Goal: Task Accomplishment & Management: Use online tool/utility

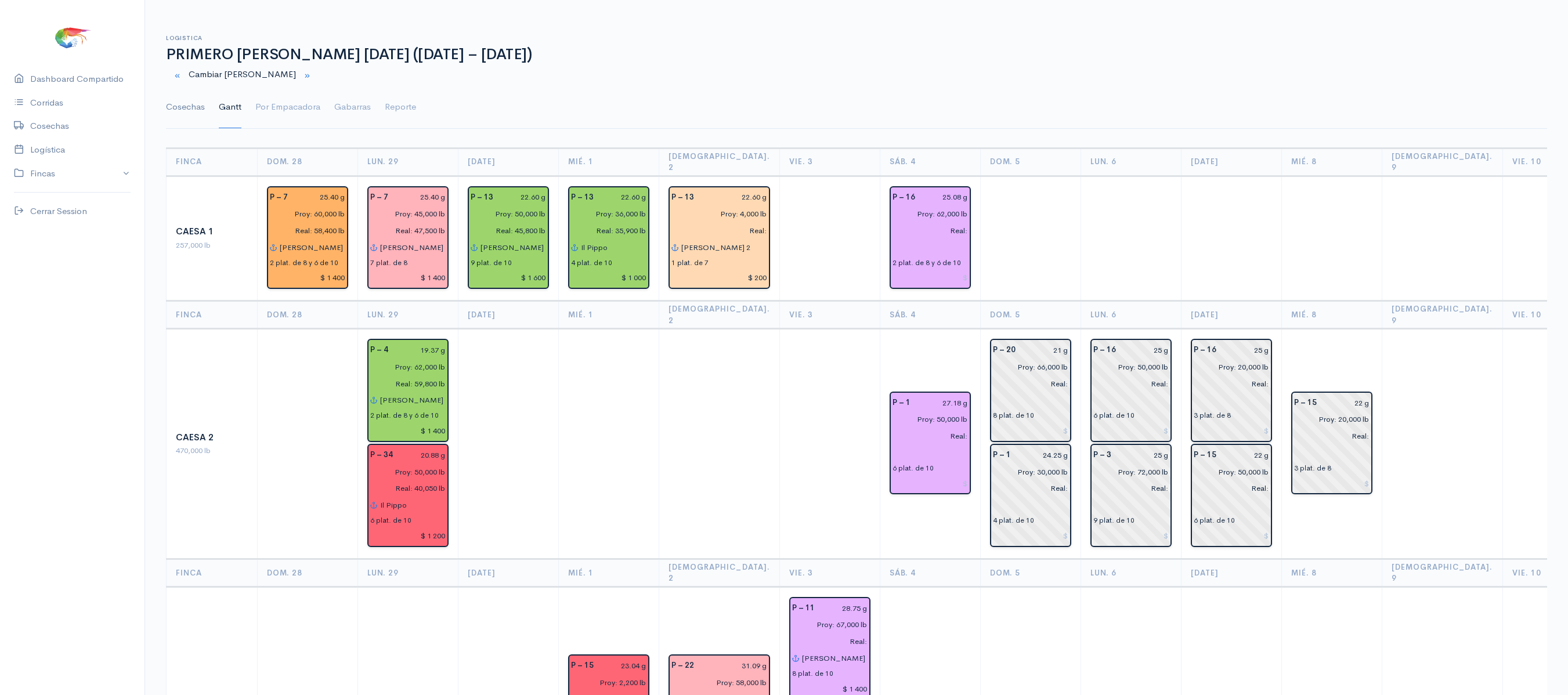
click at [186, 109] on link "Cosechas" at bounding box center [186, 107] width 39 height 42
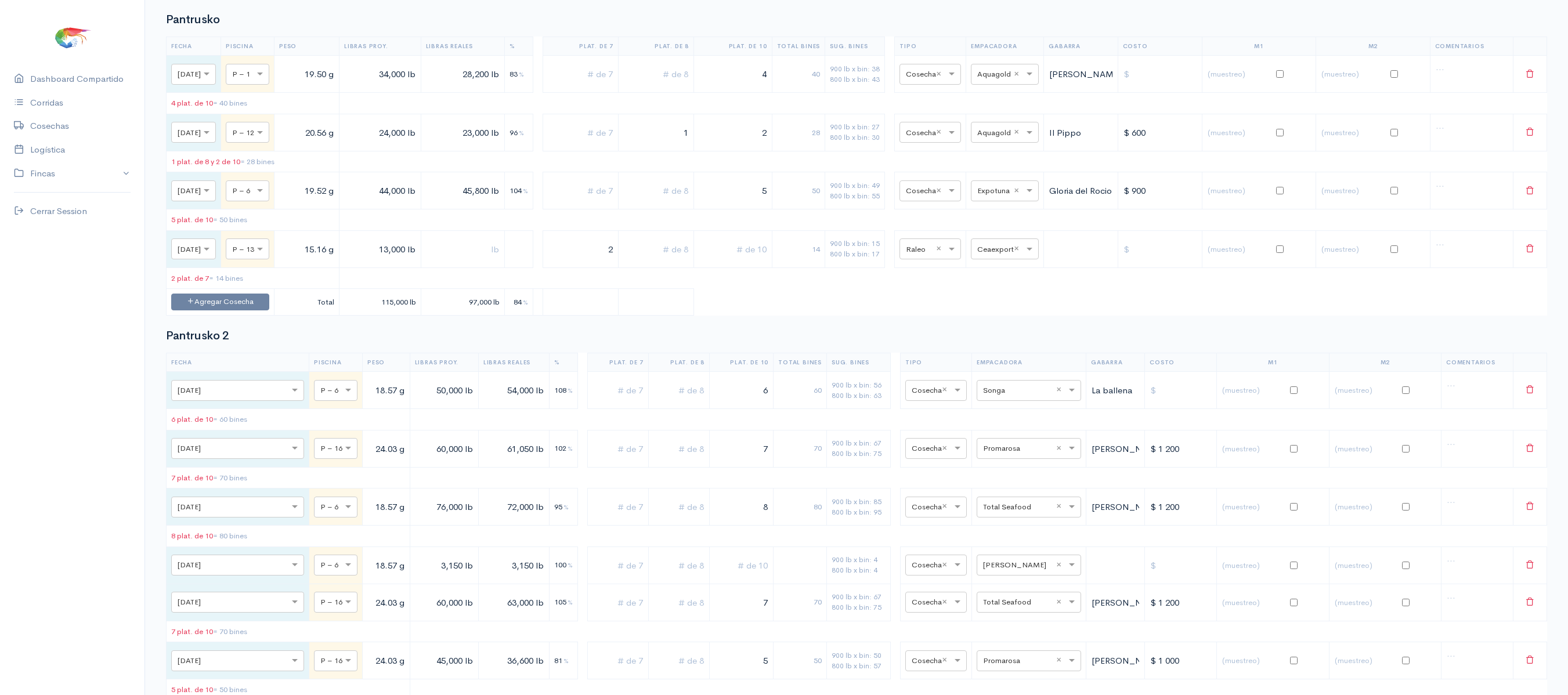
scroll to position [2520, 0]
click at [1010, 259] on input "text" at bounding box center [995, 253] width 35 height 13
type input "oma"
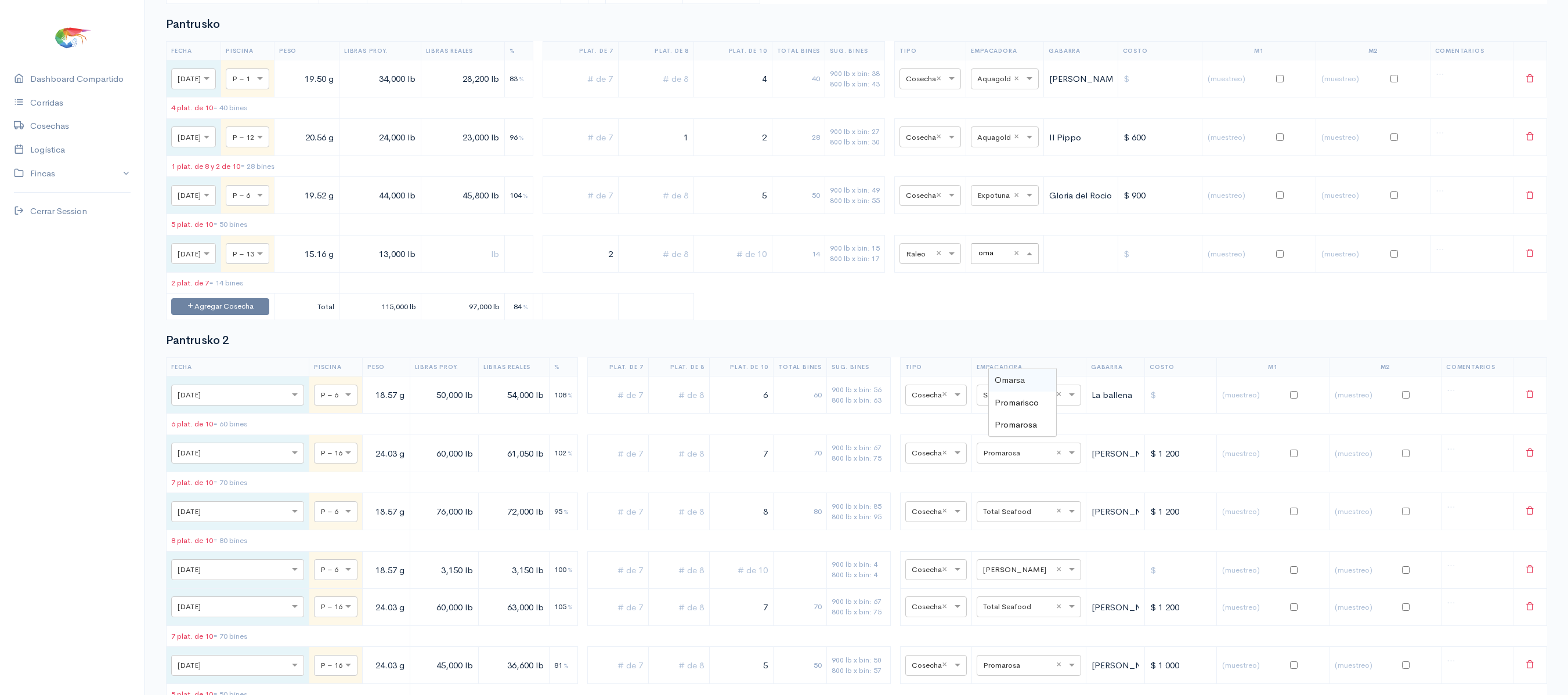
click at [1013, 381] on span "Omarsa" at bounding box center [1010, 380] width 30 height 11
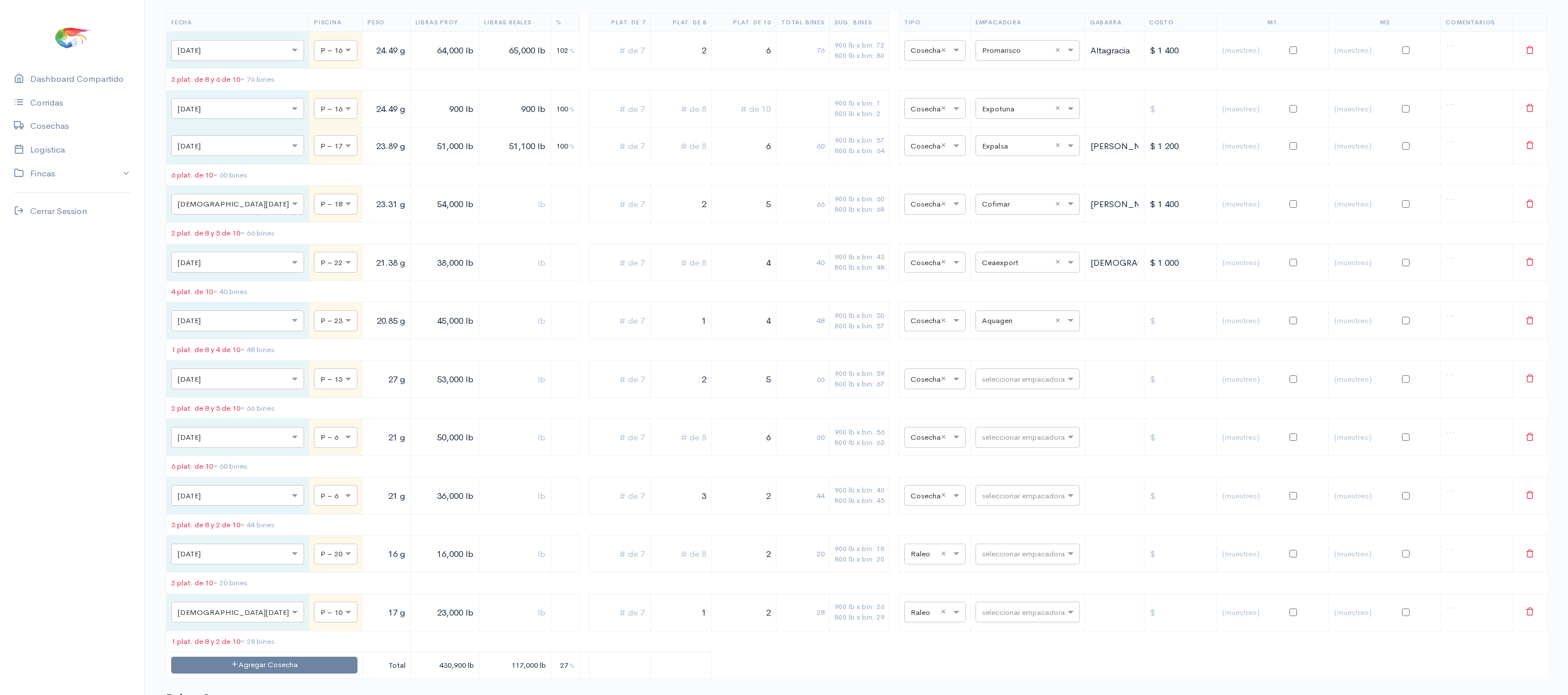
scroll to position [5018, 0]
click at [1009, 326] on input "text" at bounding box center [1017, 319] width 71 height 13
type input "oma"
click at [1000, 550] on span "Omarsa" at bounding box center [984, 547] width 30 height 11
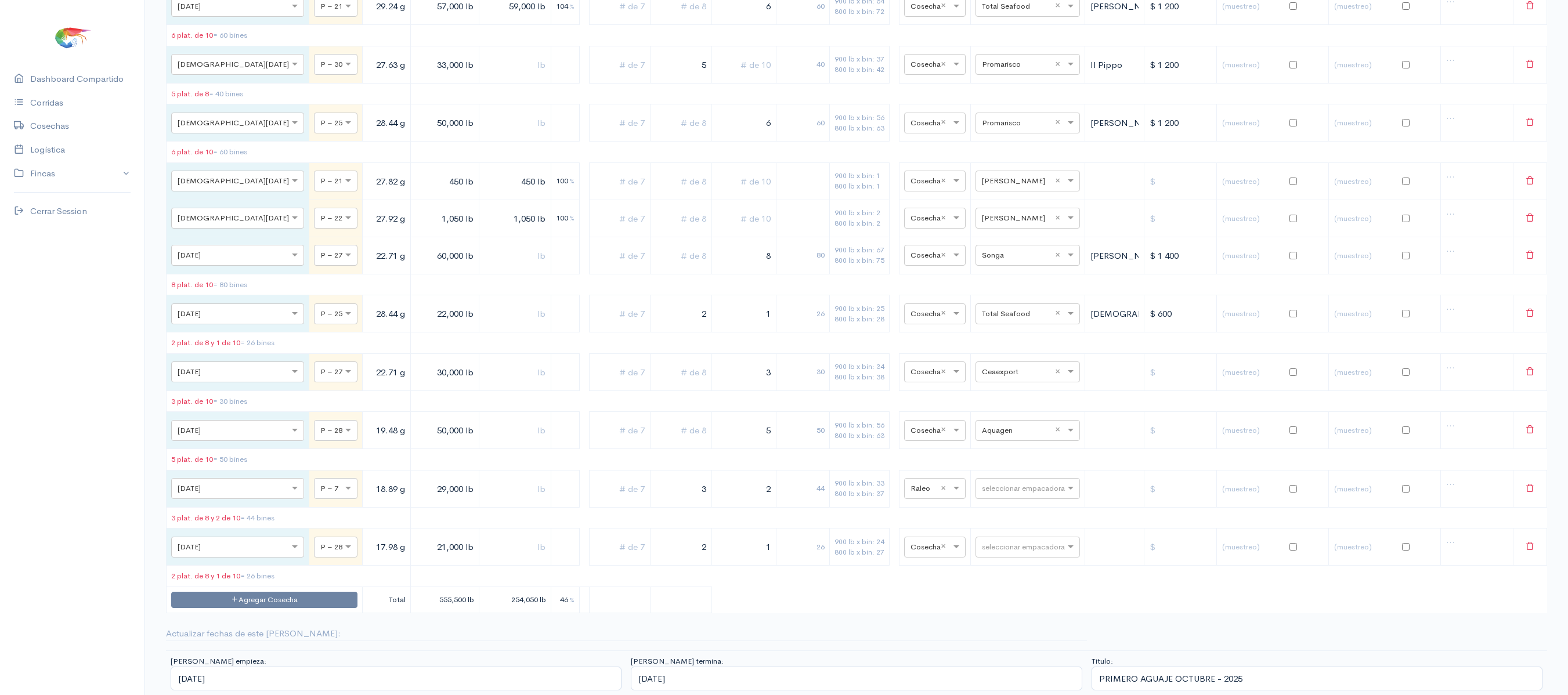
scroll to position [6416, 0]
click at [996, 423] on input "text" at bounding box center [1017, 430] width 71 height 13
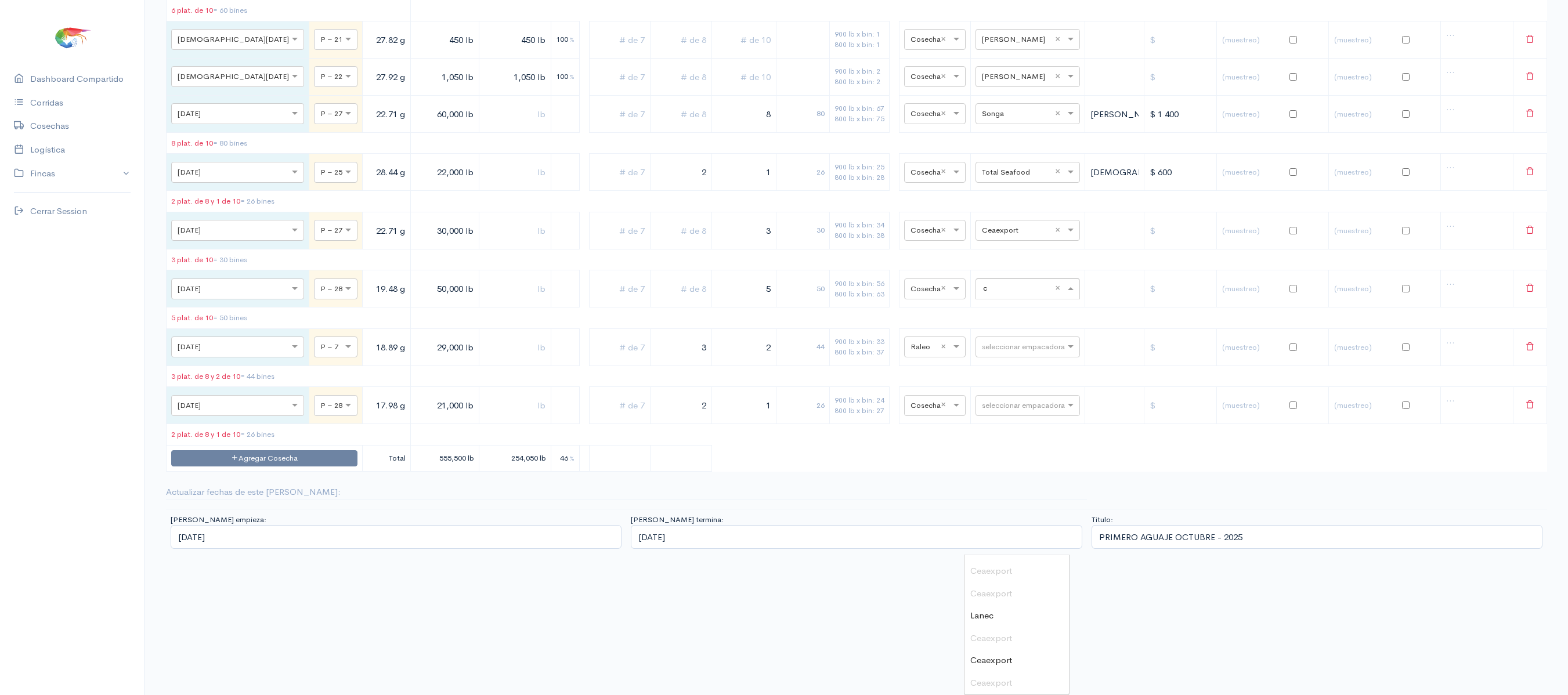
scroll to position [85, 0]
type input "ce"
click at [991, 566] on span "Ceaexport" at bounding box center [991, 571] width 42 height 11
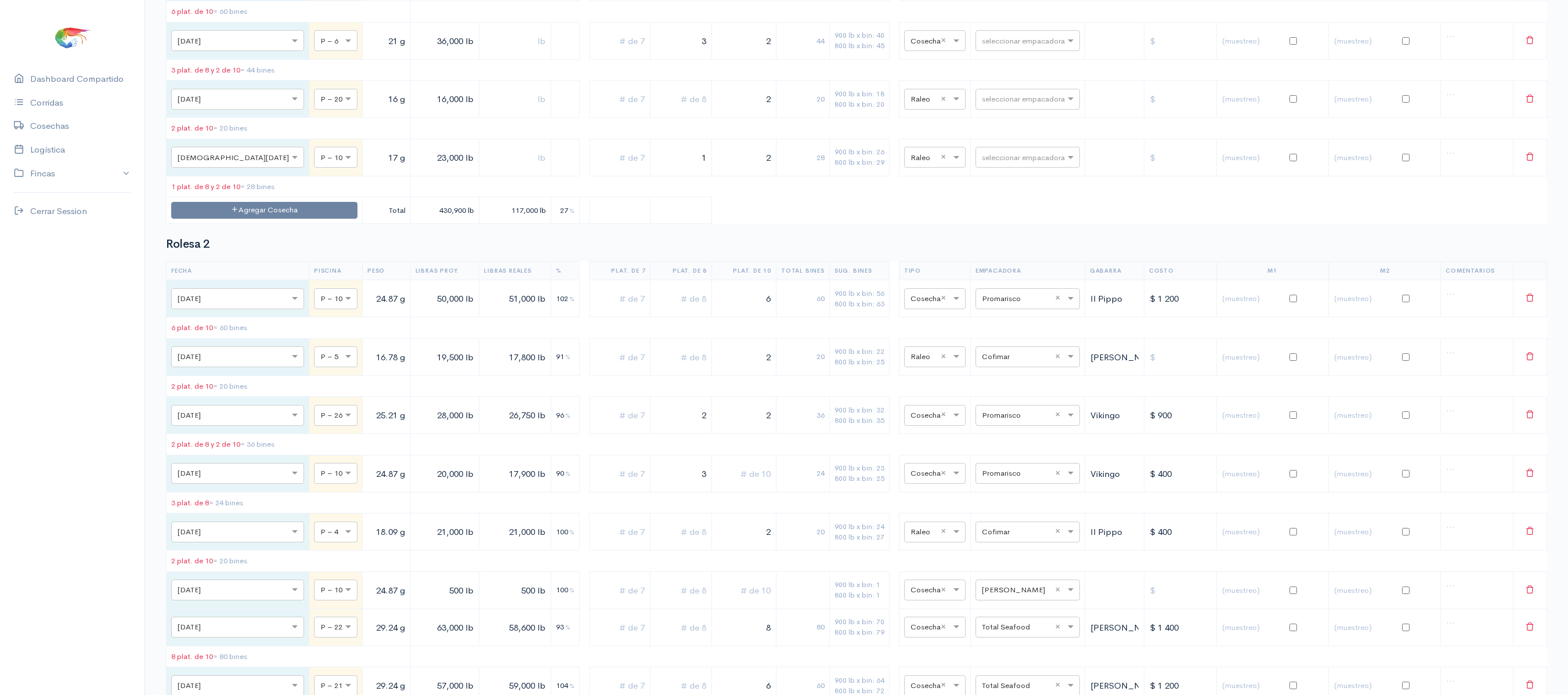
scroll to position [5335, 0]
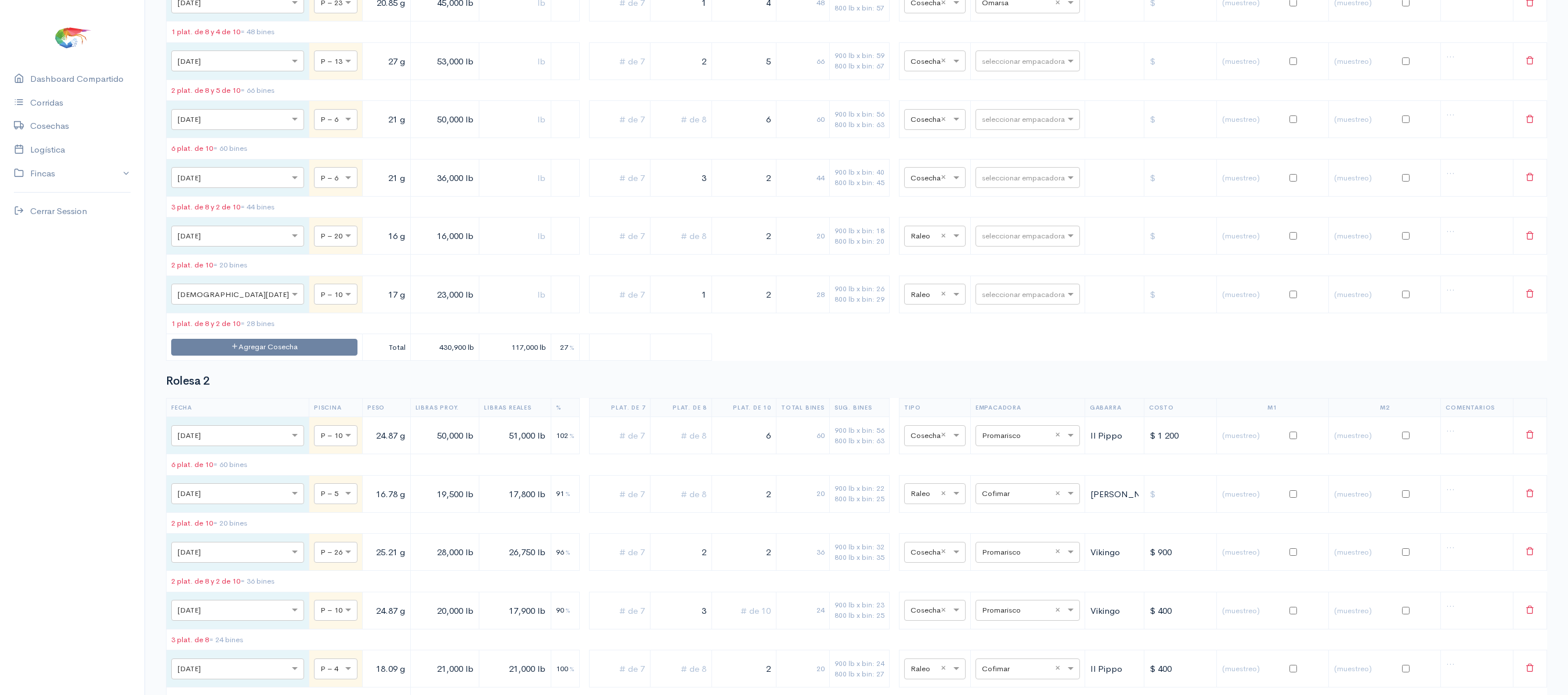
drag, startPoint x: 713, startPoint y: 199, endPoint x: 733, endPoint y: 202, distance: 20.2
click at [733, 21] on tr "× [DATE] × P – 23 20.85 g 45,000 lb 1 4 48 900 lb x bin: 50 800 lb x bin: 57 × …" at bounding box center [856, 3] width 1381 height 37
drag, startPoint x: 733, startPoint y: 202, endPoint x: 824, endPoint y: 213, distance: 91.7
click at [824, 21] on tr "× [DATE] × P – 23 20.85 g 45,000 lb 4 40 900 lb x bin: 50 800 lb x bin: 57 × Co…" at bounding box center [856, 3] width 1381 height 37
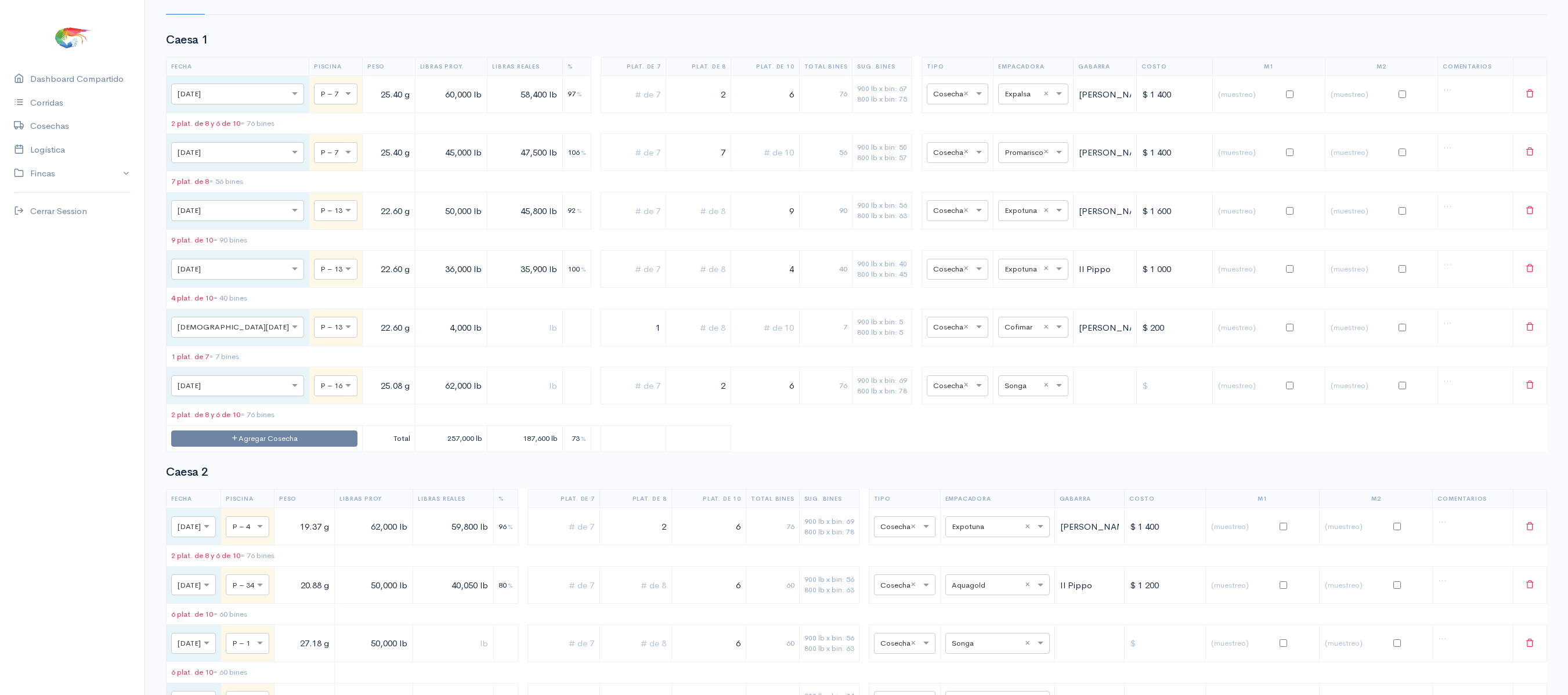
scroll to position [0, 0]
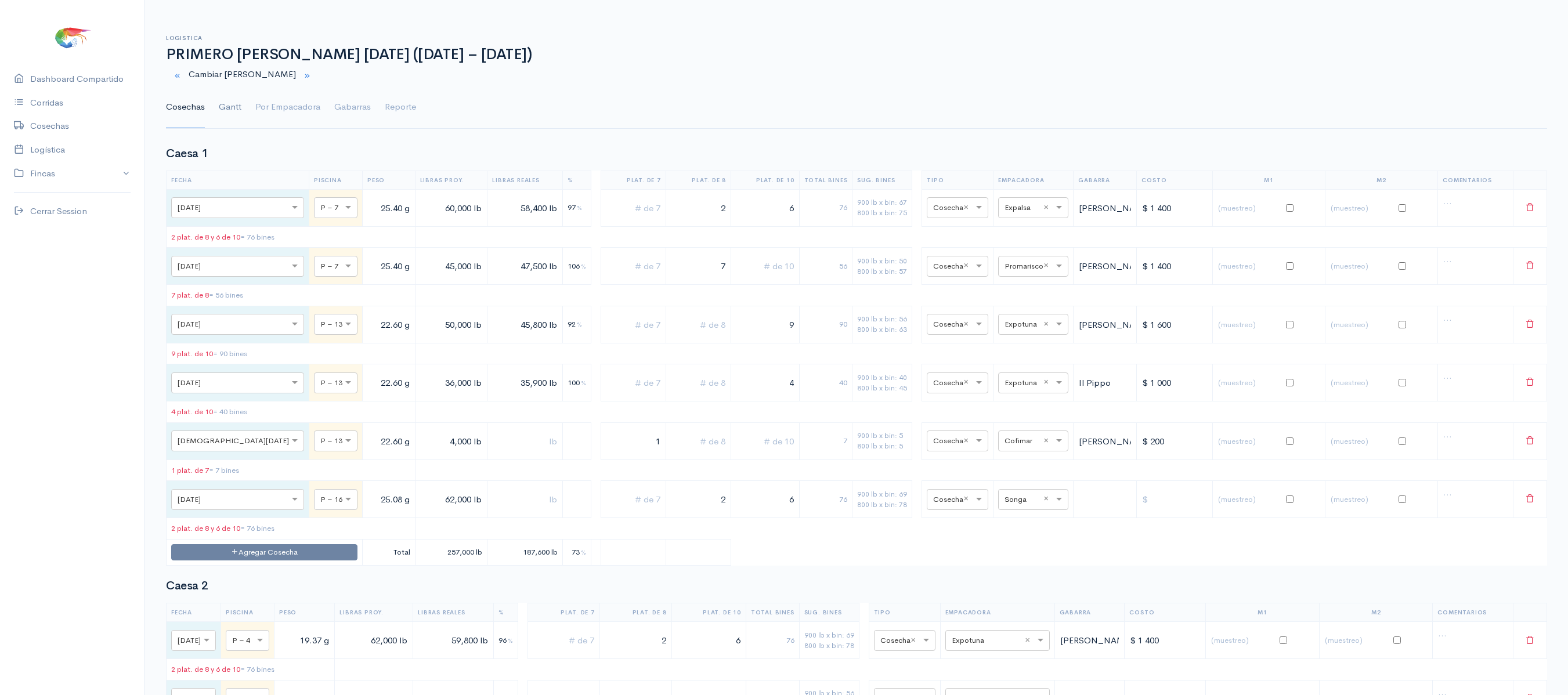
type input "5"
click at [227, 105] on link "Gantt" at bounding box center [230, 107] width 23 height 42
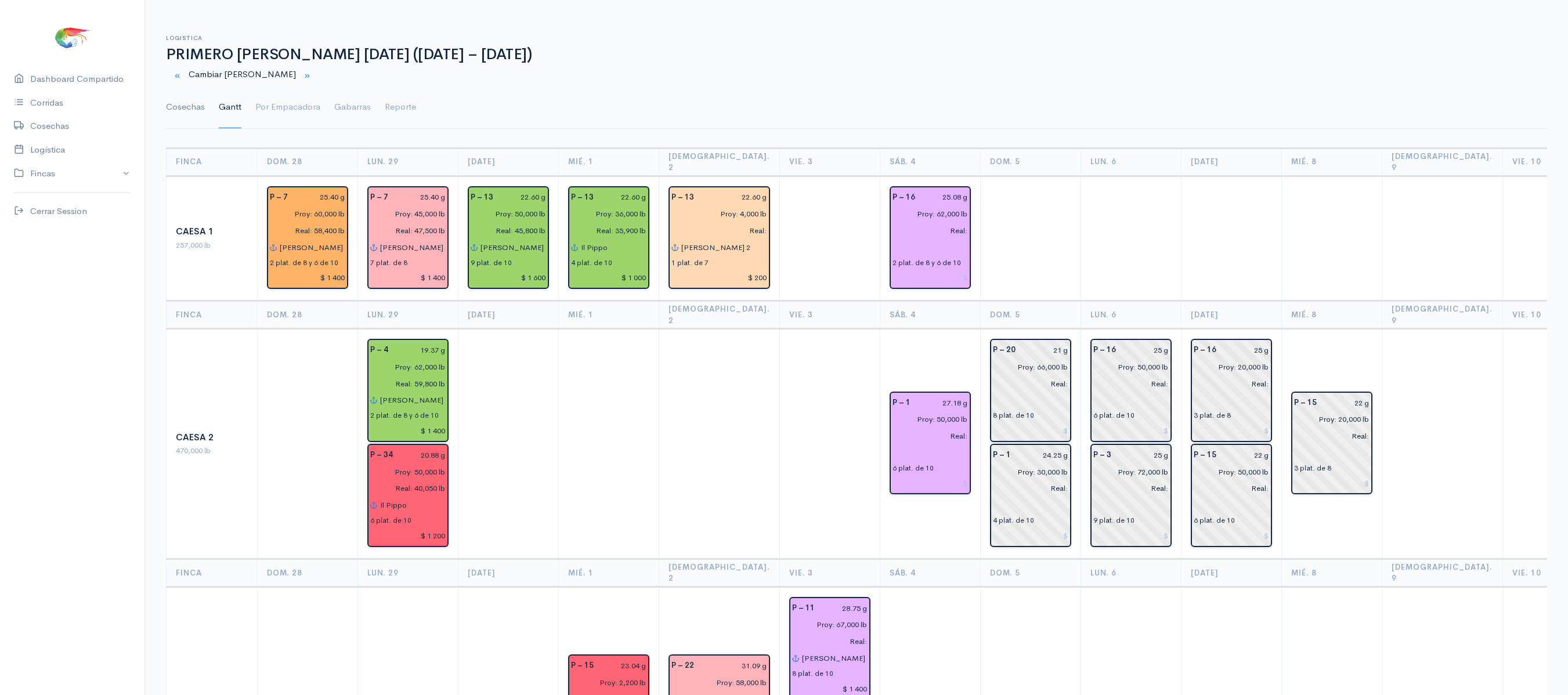
click at [182, 115] on link "Cosechas" at bounding box center [186, 107] width 39 height 42
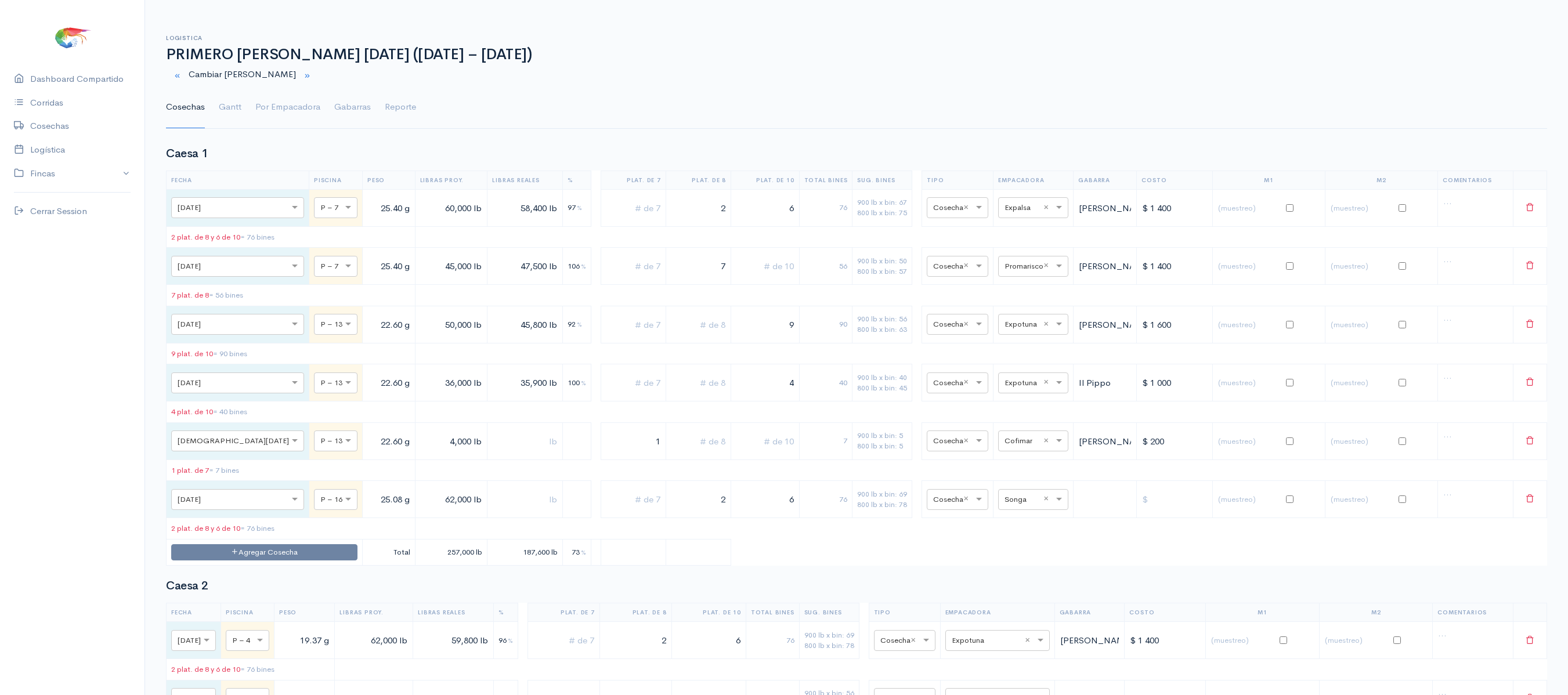
click at [1032, 384] on div "seleccionar empacadora × Expotuna ×" at bounding box center [1033, 383] width 70 height 21
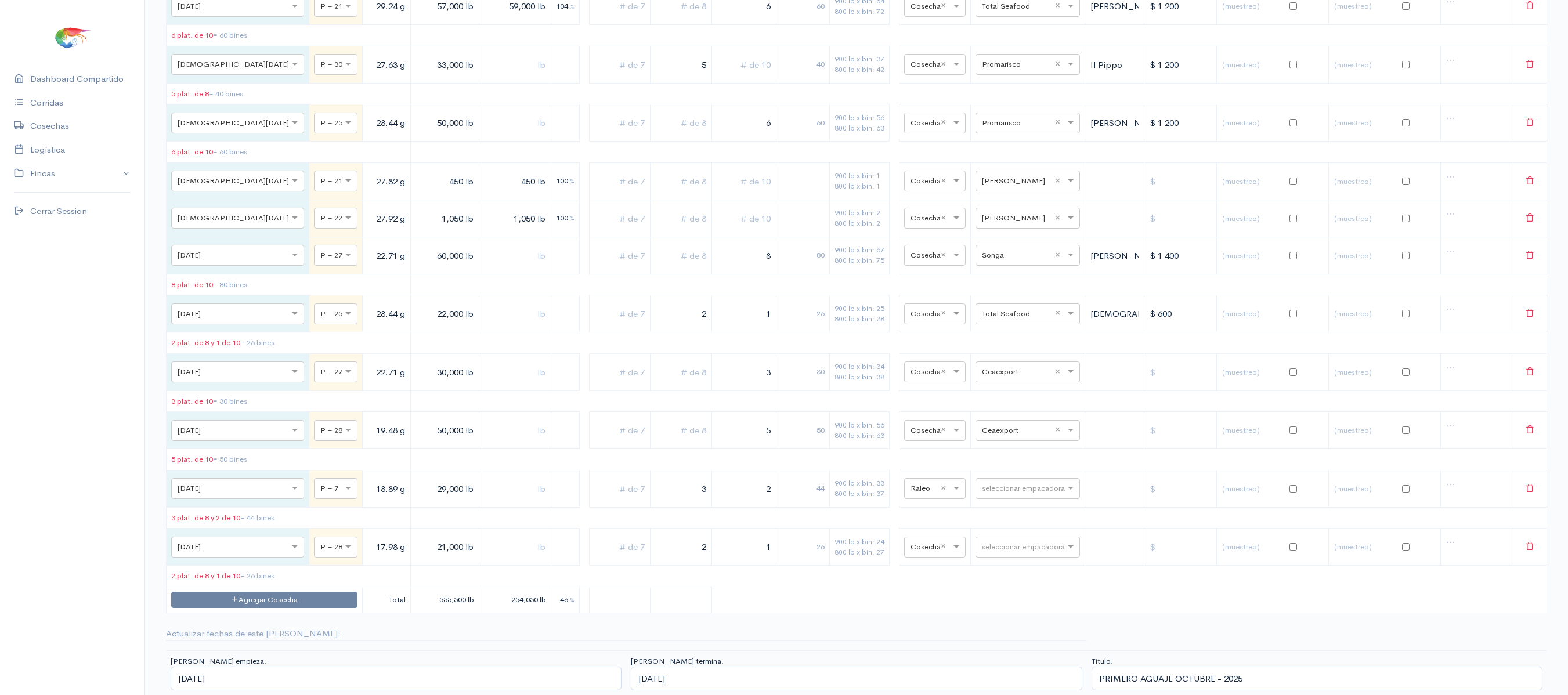
scroll to position [6364, 0]
click at [1006, 437] on input "text" at bounding box center [1017, 430] width 71 height 13
click at [415, 384] on input "30,000 lb" at bounding box center [445, 372] width 59 height 24
type input "36,000 lb"
drag, startPoint x: 747, startPoint y: 404, endPoint x: 795, endPoint y: 405, distance: 48.0
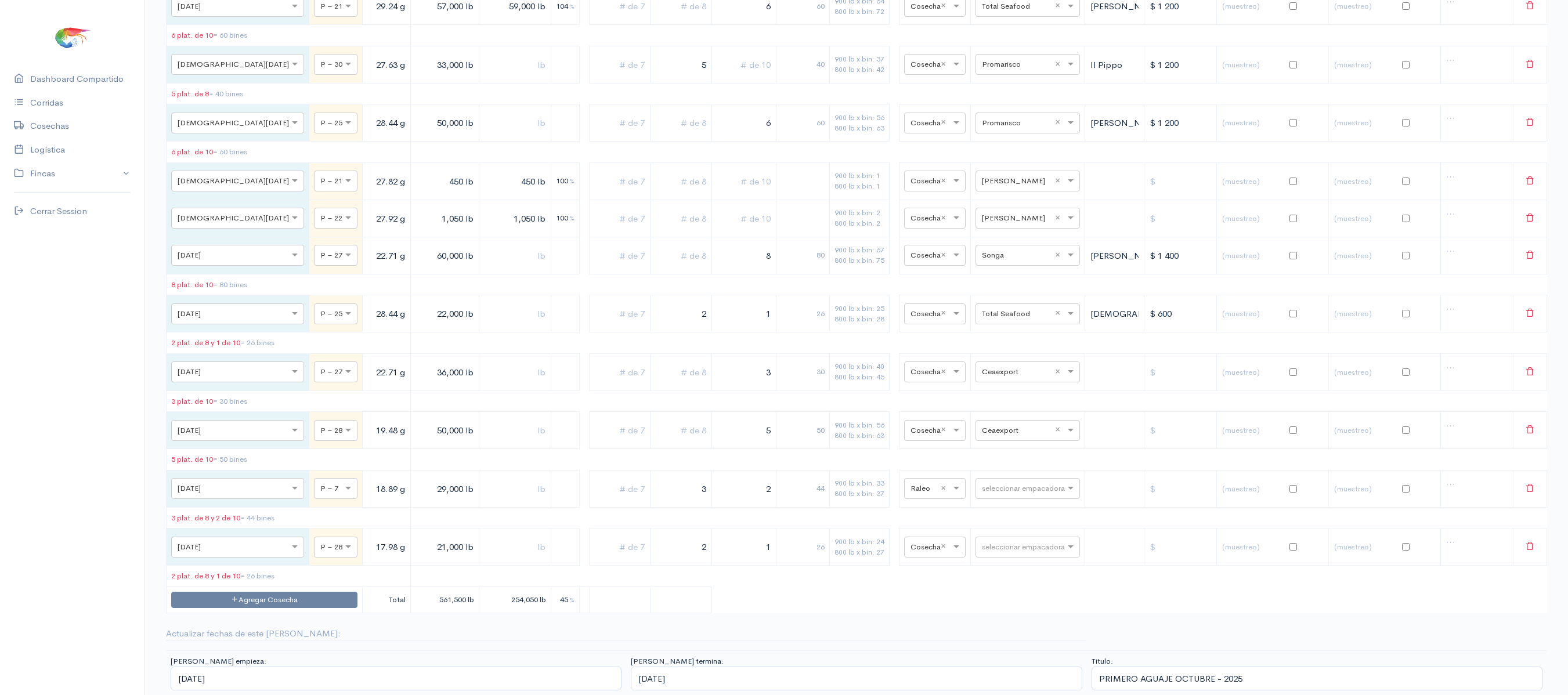
click at [795, 391] on tr "× [DATE] × P – 27 22.71 g 36,000 lb 3 30 900 lb x bin: 40 800 lb x bin: 45 × Co…" at bounding box center [856, 371] width 1381 height 37
type input "4"
click at [998, 437] on input "text" at bounding box center [1017, 430] width 71 height 13
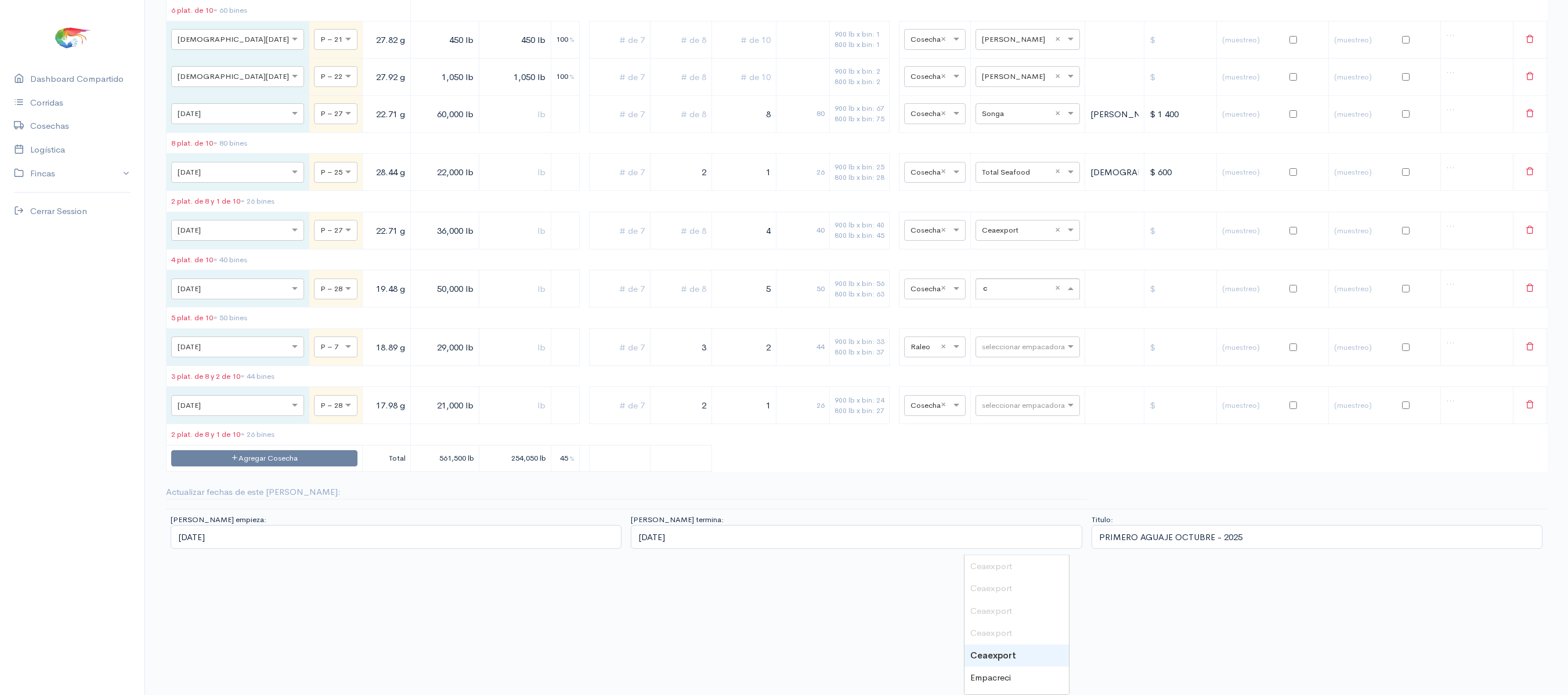
type input "ce"
click at [1018, 650] on div "Ceaexport" at bounding box center [1016, 661] width 105 height 23
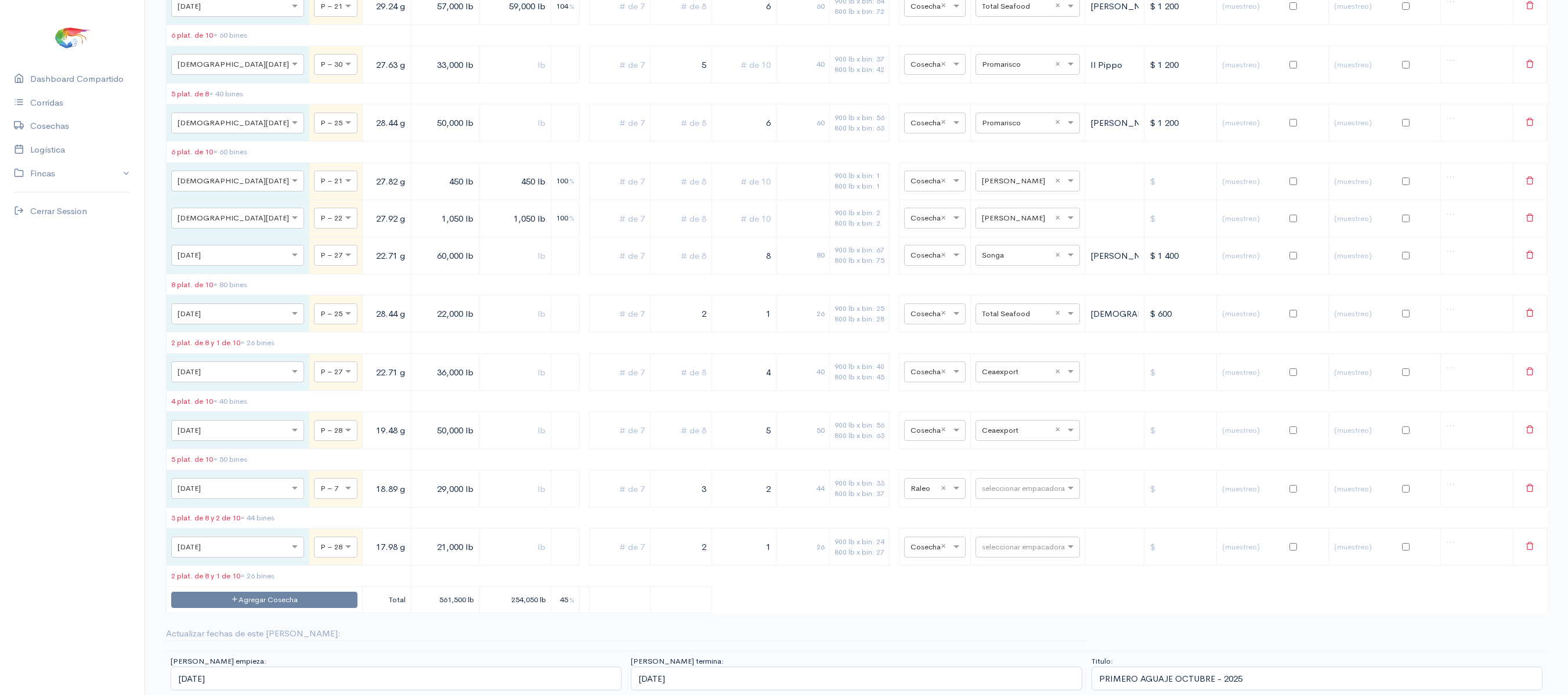
click at [1140, 512] on table "Fecha Piscina Peso Libras Proy. Libras Reales % Plat. de 7 Plat. de 8 Plat. de …" at bounding box center [857, 97] width 1382 height 1032
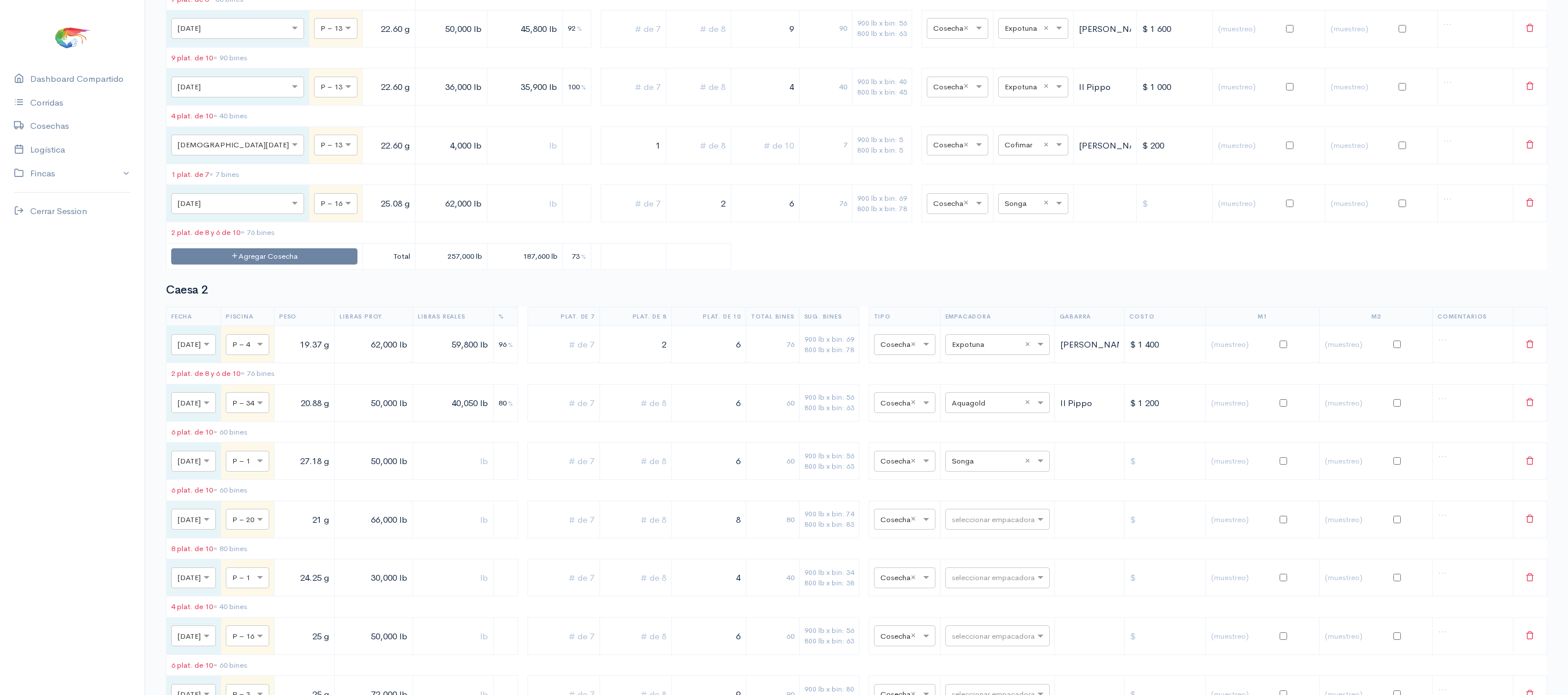
scroll to position [0, 0]
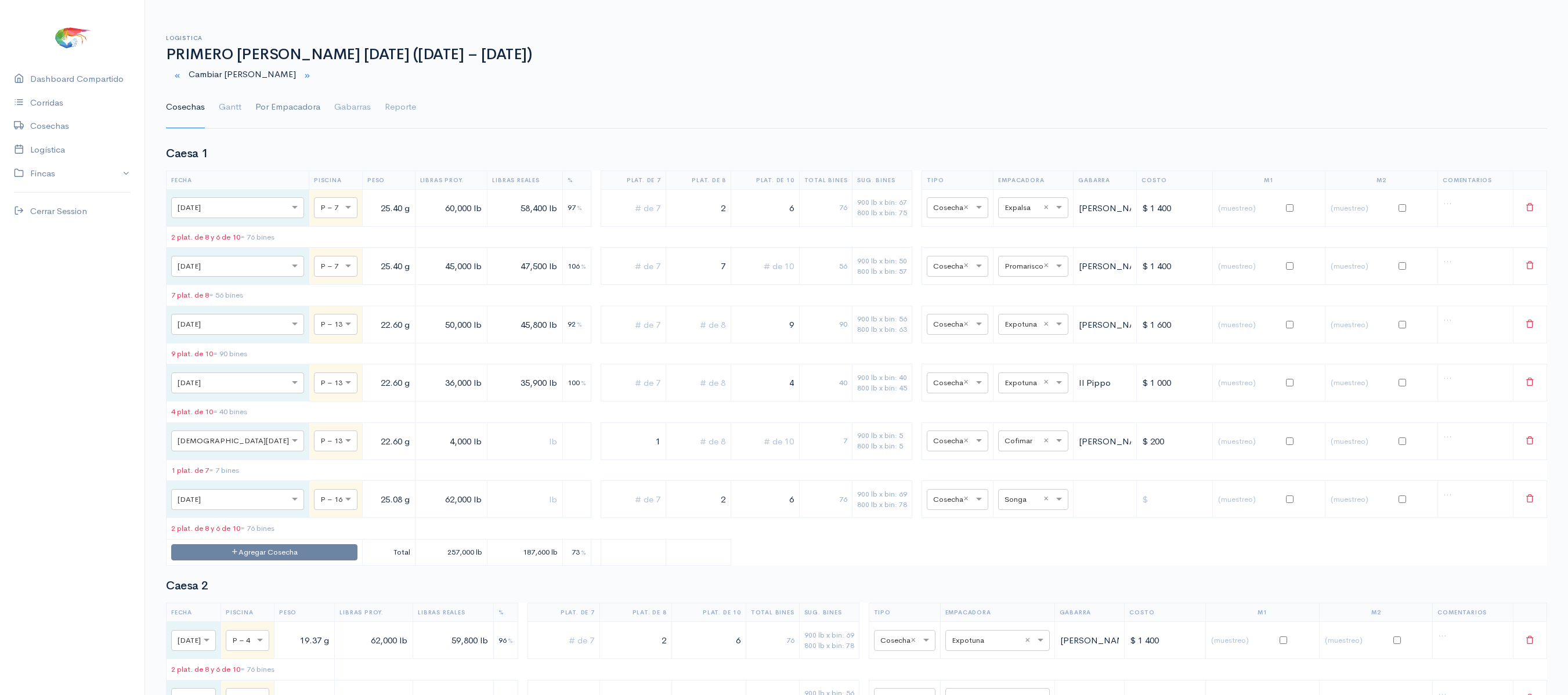
click at [257, 102] on link "Por Empacadora" at bounding box center [288, 107] width 65 height 42
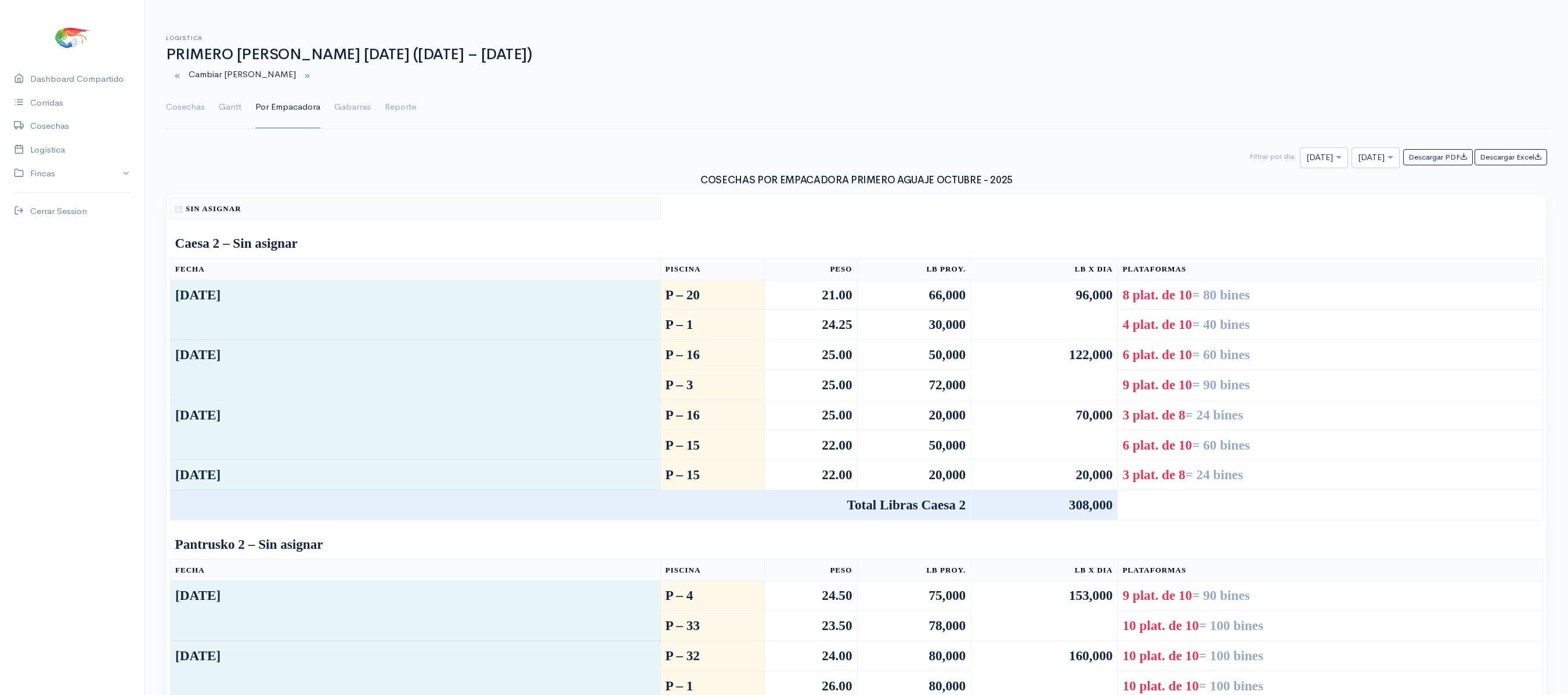
click at [1306, 160] on input "text" at bounding box center [1313, 158] width 14 height 14
type input "4"
click at [1358, 159] on input "text" at bounding box center [1365, 158] width 14 height 14
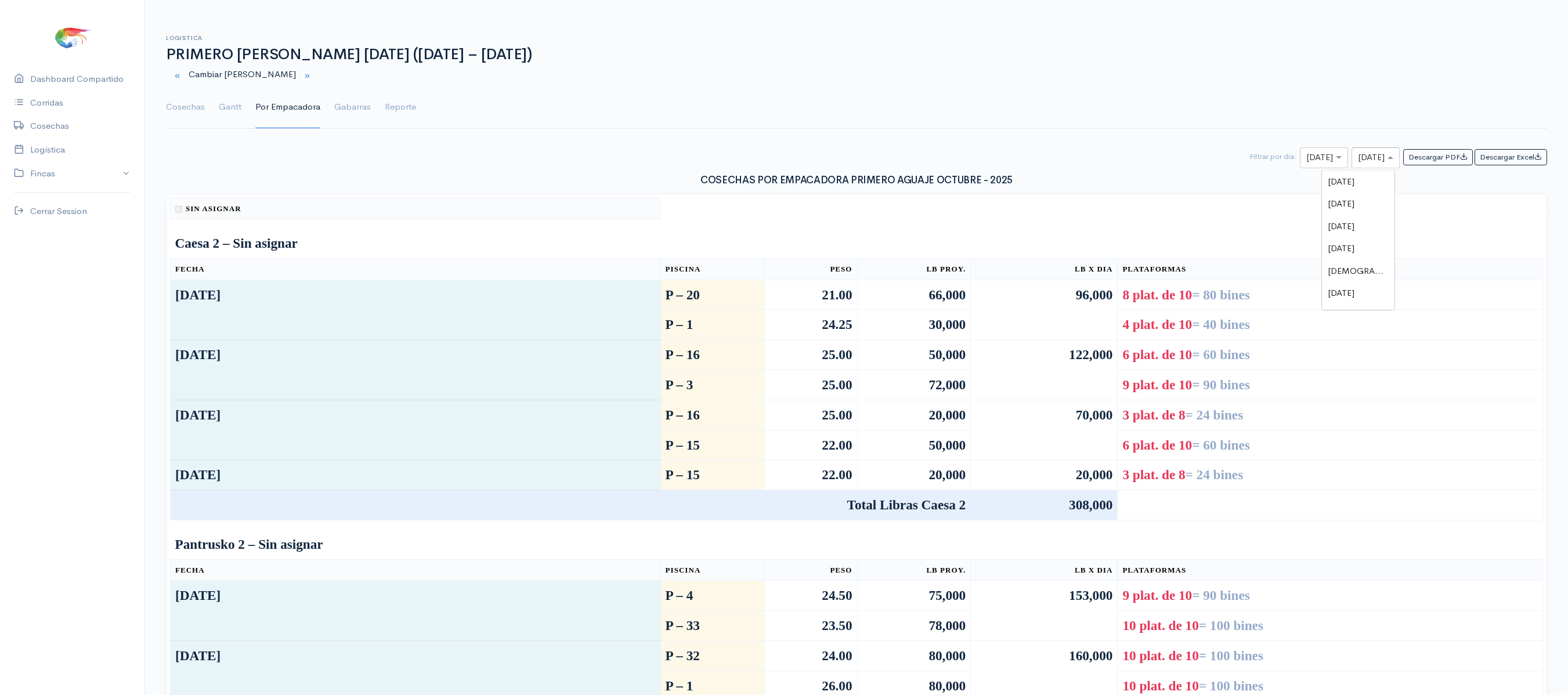
type input "4"
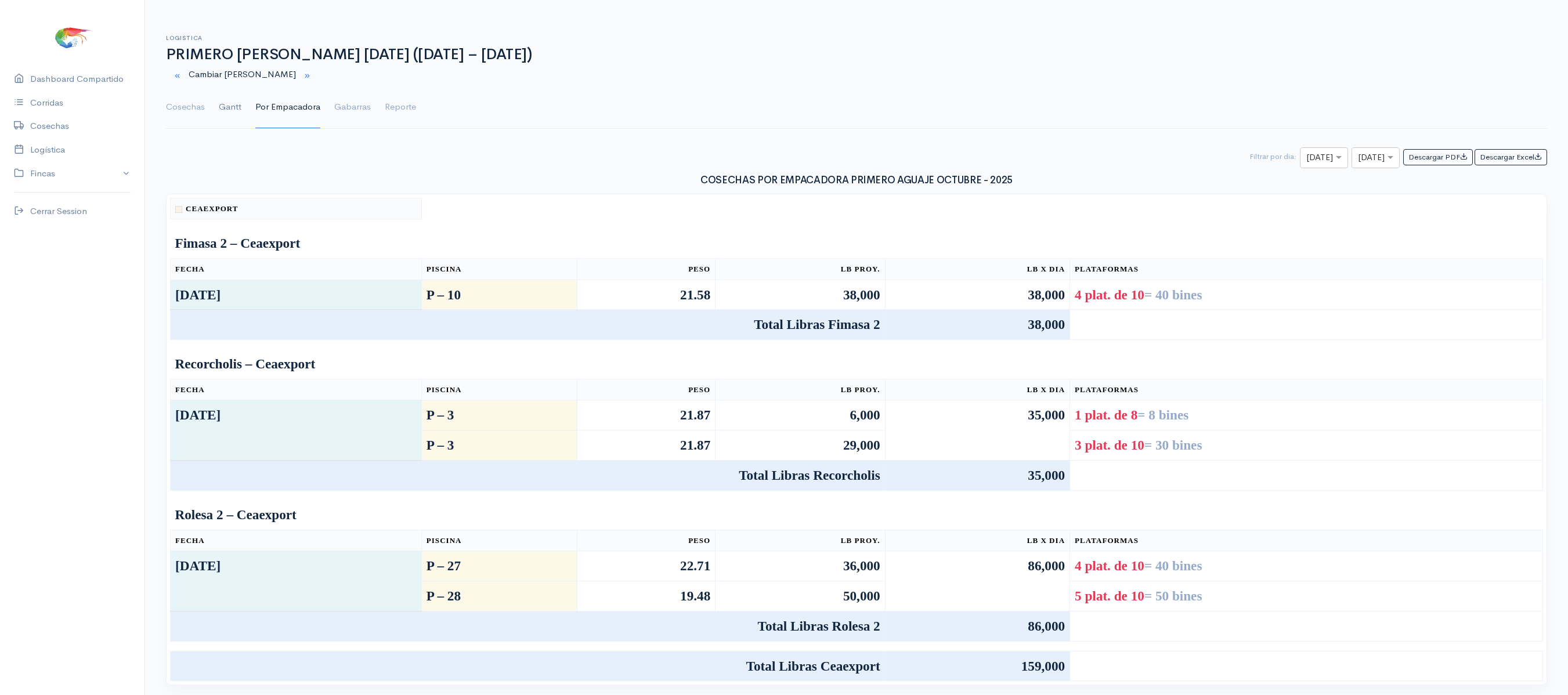
click at [232, 112] on link "Gantt" at bounding box center [230, 107] width 23 height 42
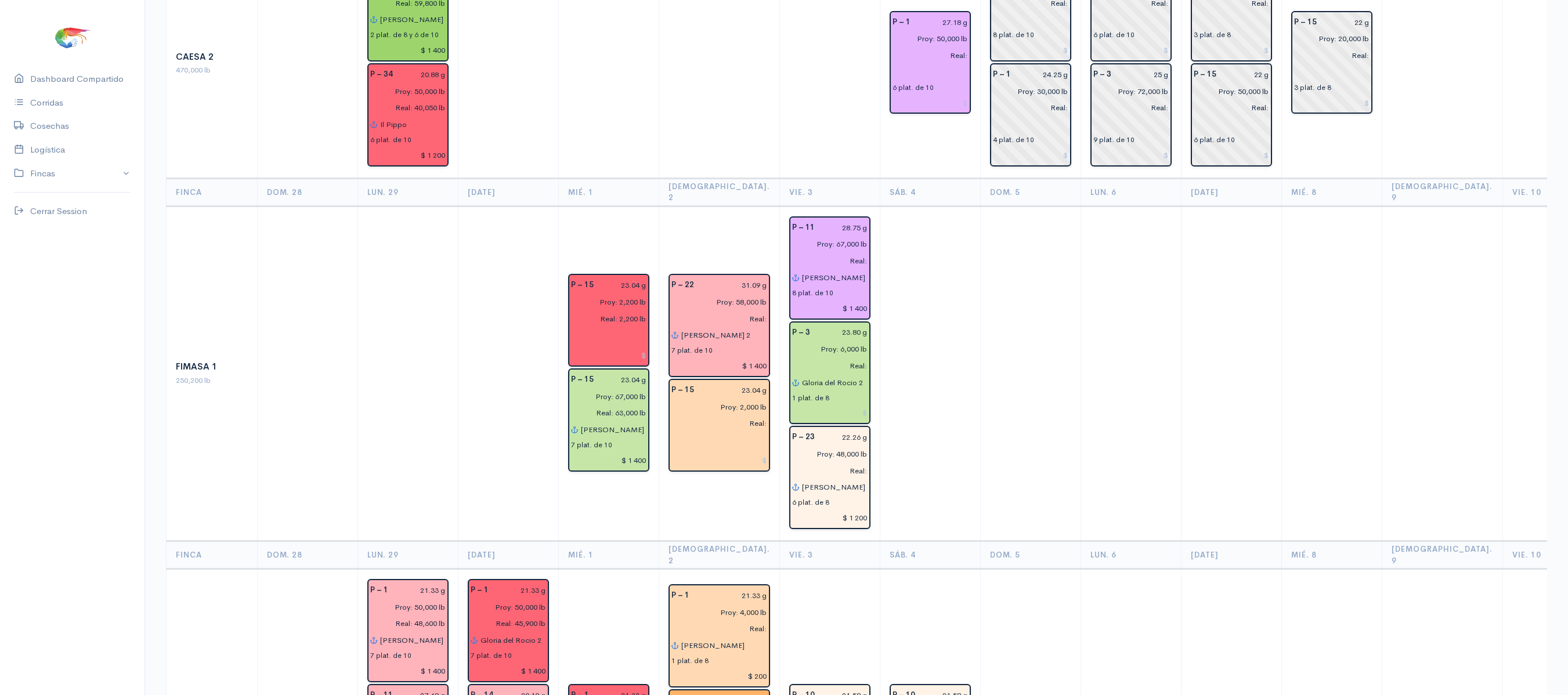
scroll to position [379, 0]
click at [922, 254] on td at bounding box center [930, 374] width 100 height 335
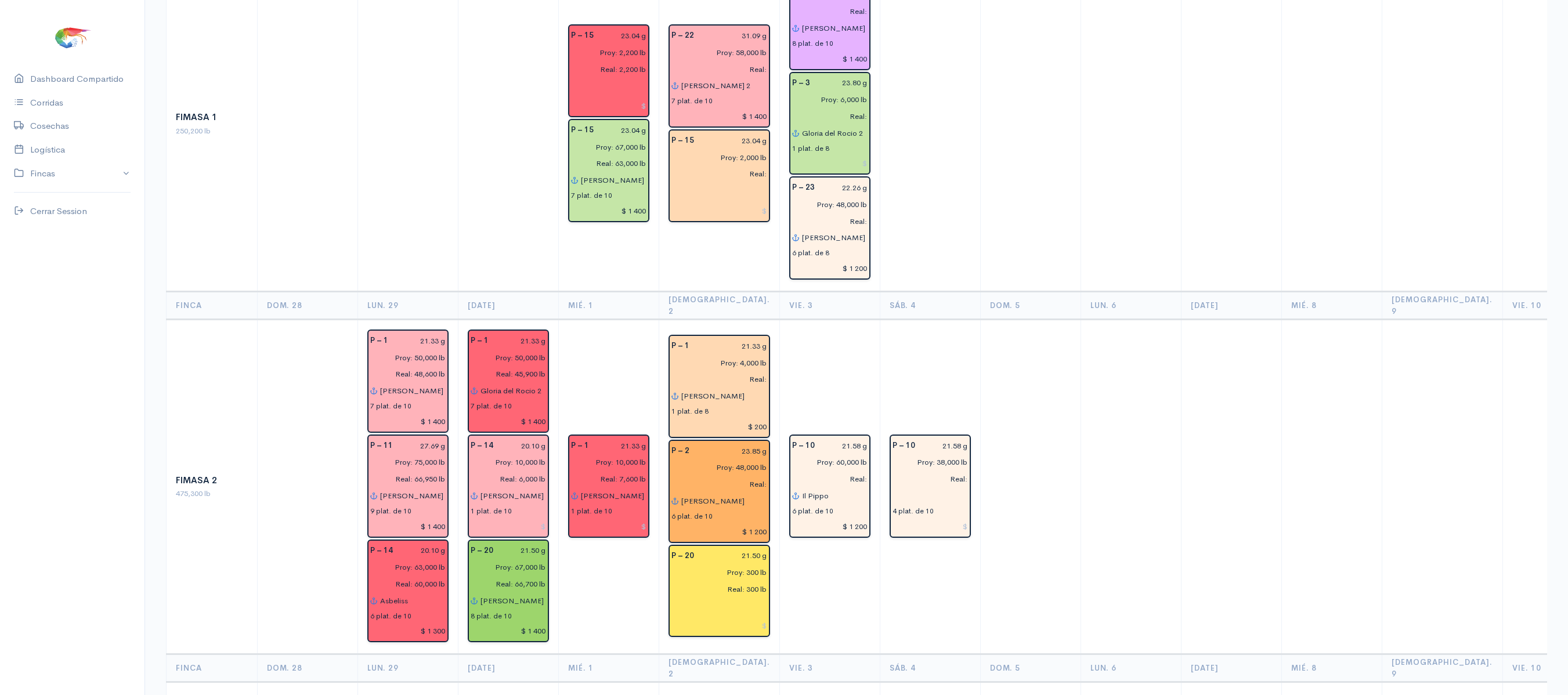
scroll to position [639, 0]
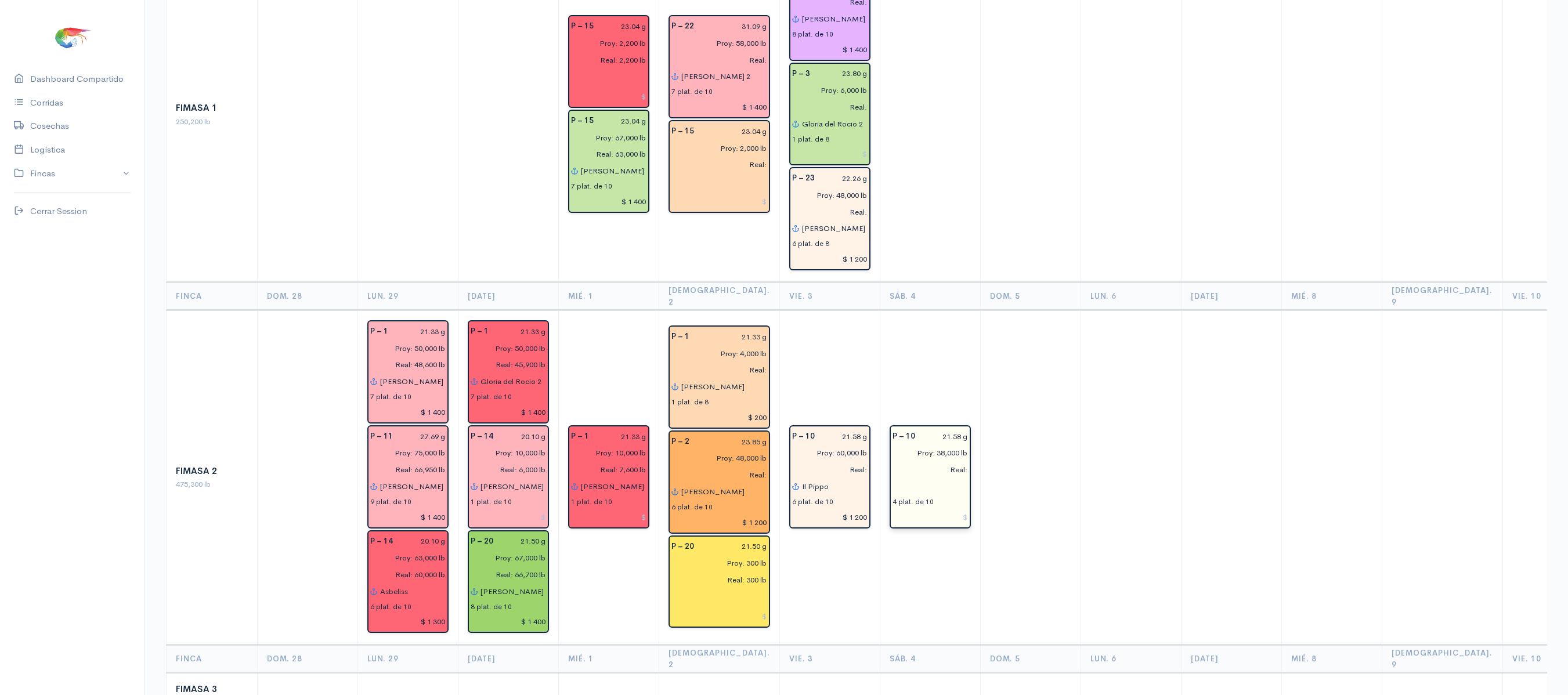
click at [917, 445] on input "Proy: 38,000 lb" at bounding box center [927, 453] width 82 height 17
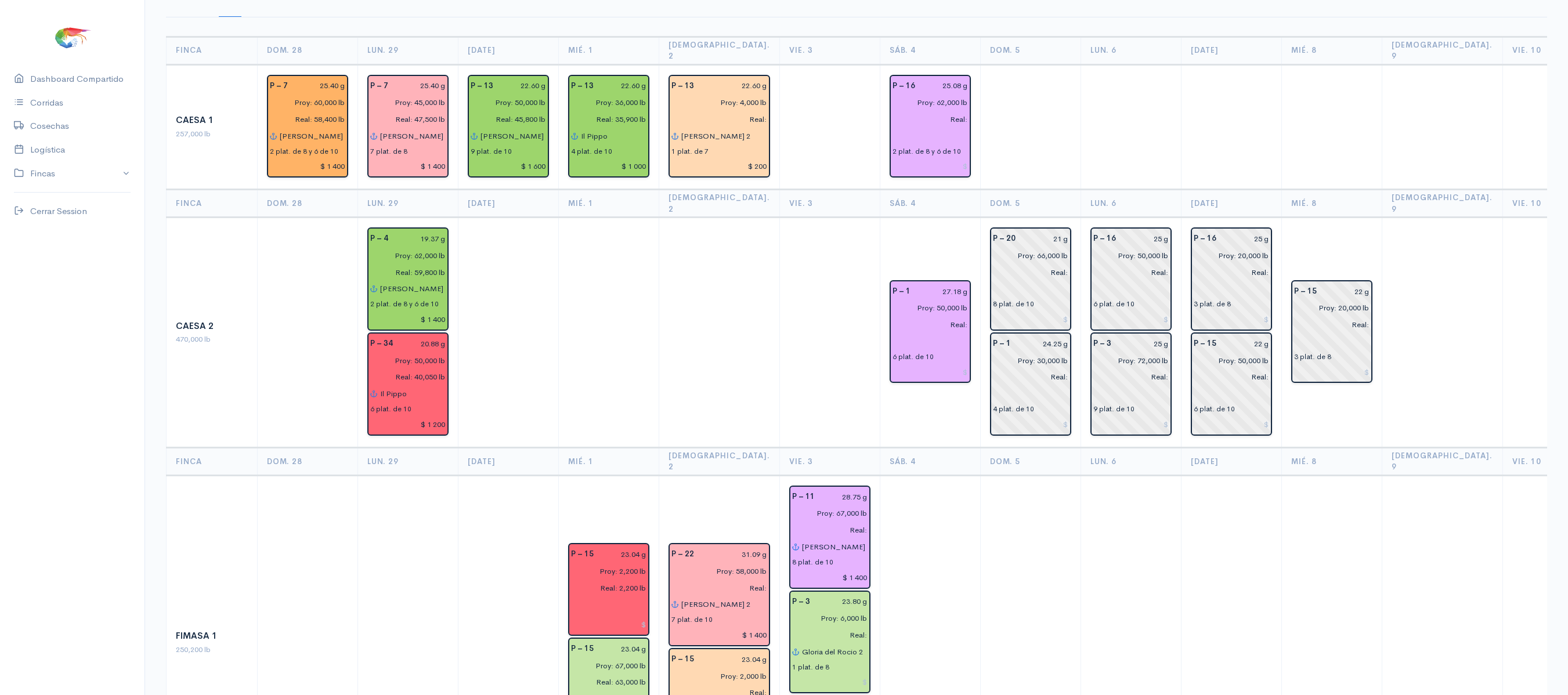
scroll to position [0, 0]
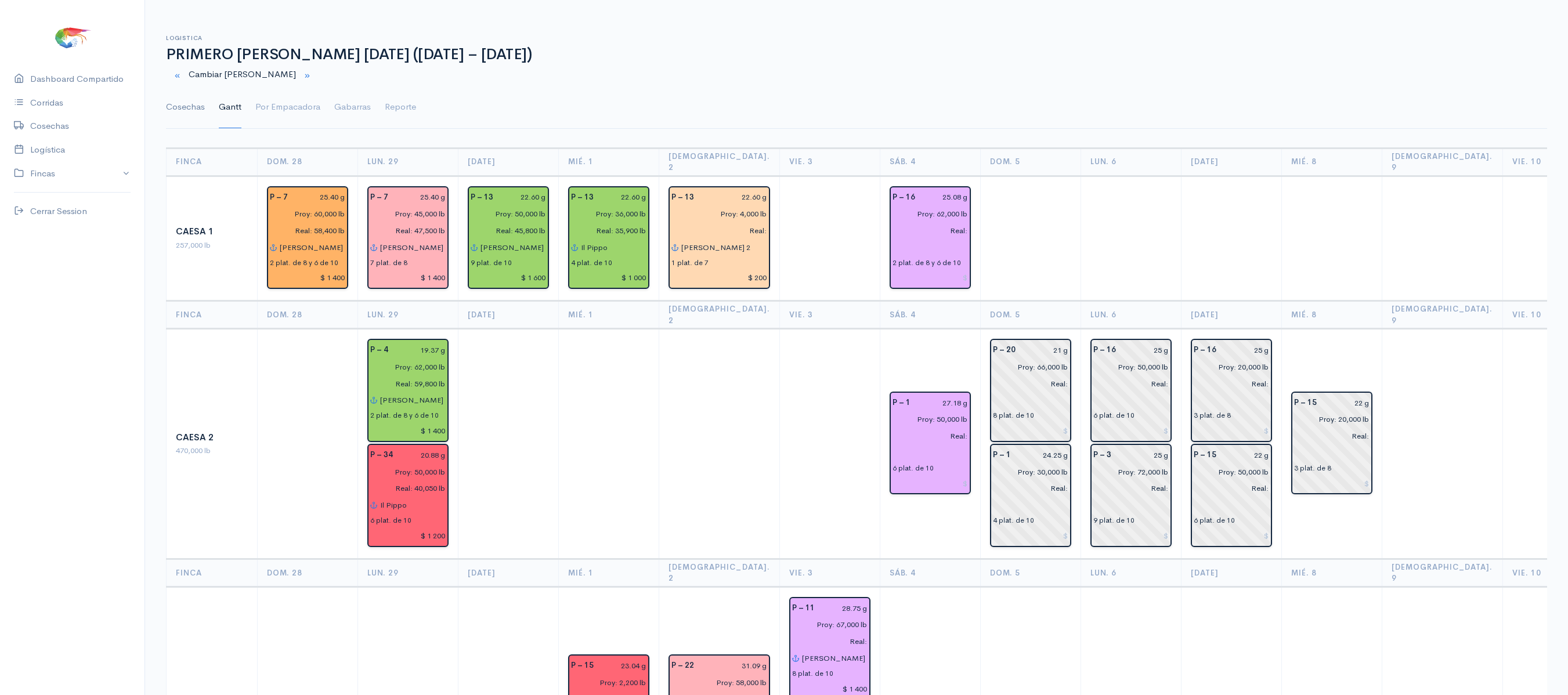
type input "Proy: 42,000 lb"
click at [186, 105] on link "Cosechas" at bounding box center [186, 107] width 39 height 42
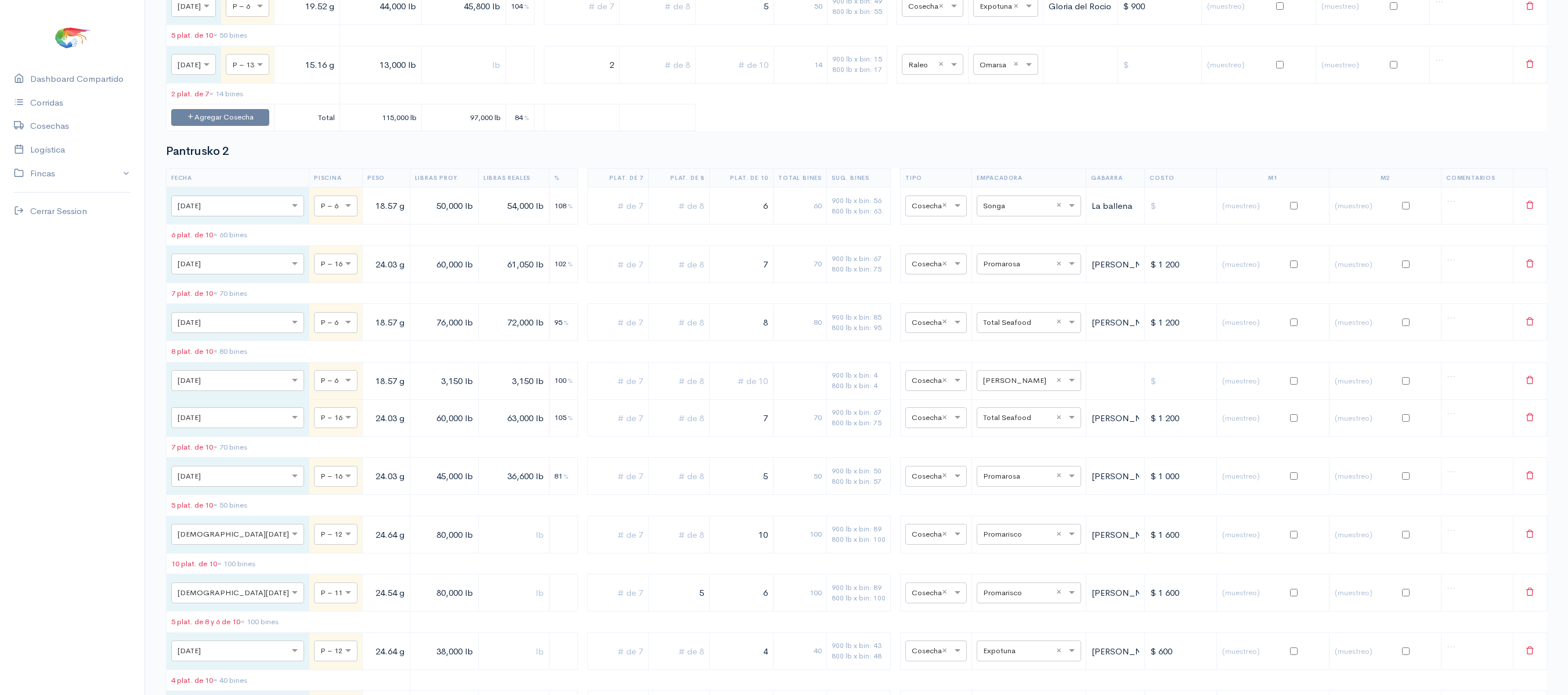
scroll to position [2708, 0]
type input "SON"
click at [1013, 183] on div "Songa" at bounding box center [1023, 193] width 65 height 23
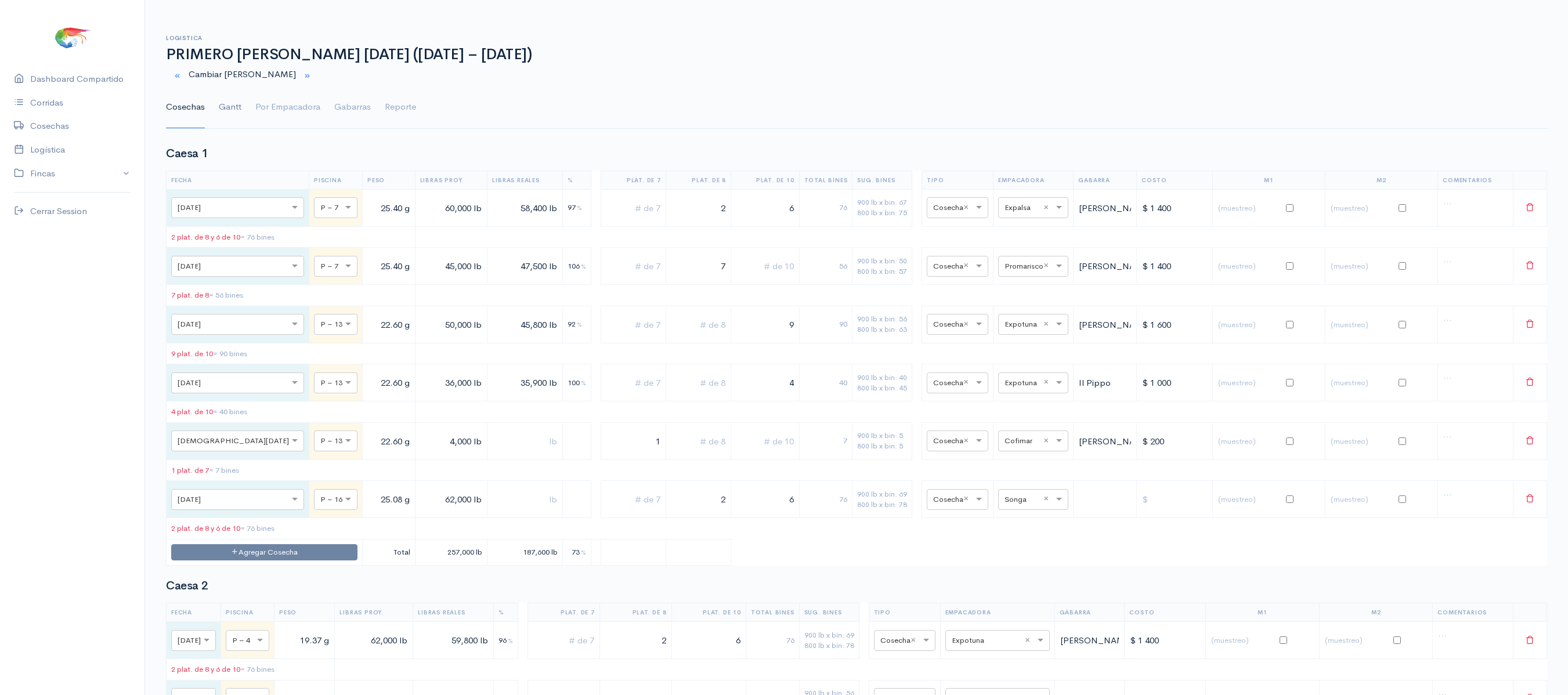
click at [225, 98] on link "Gantt" at bounding box center [230, 107] width 23 height 42
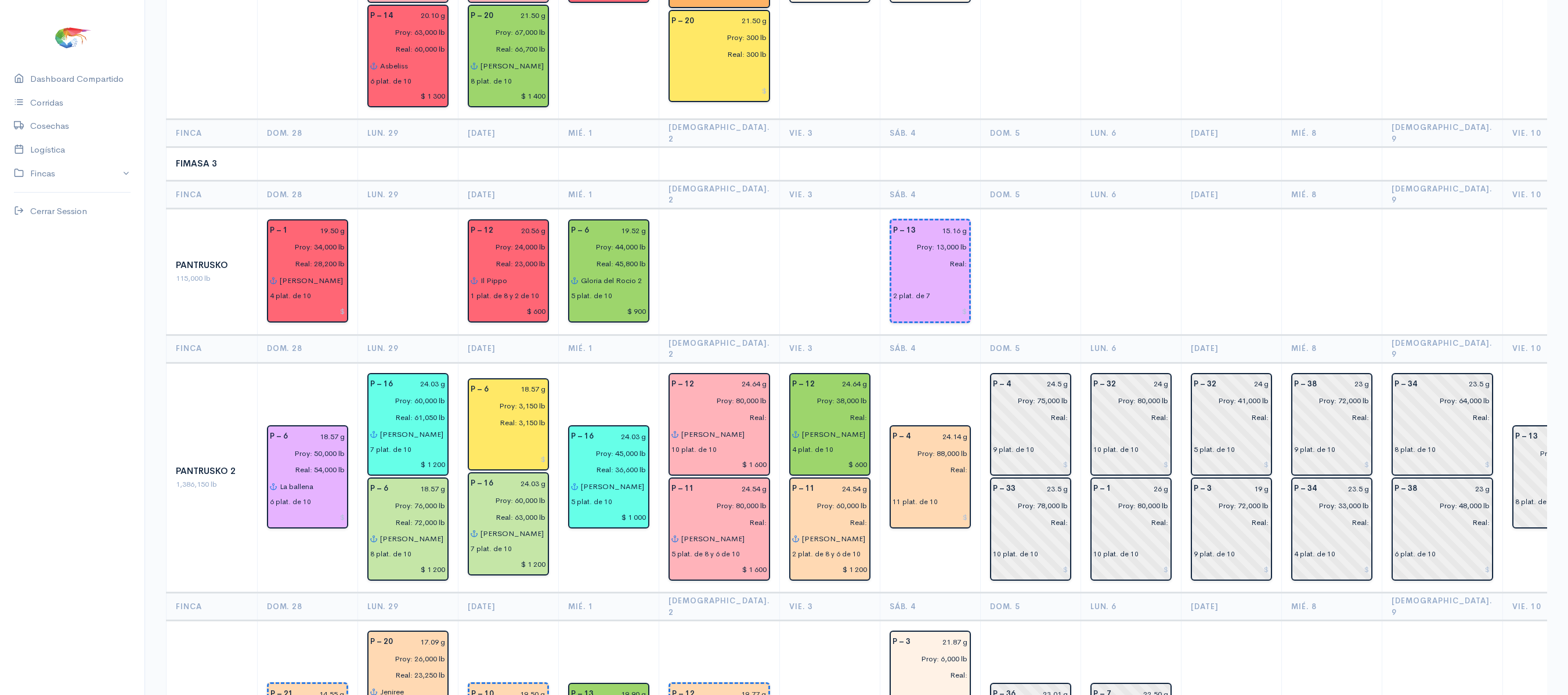
scroll to position [1164, 0]
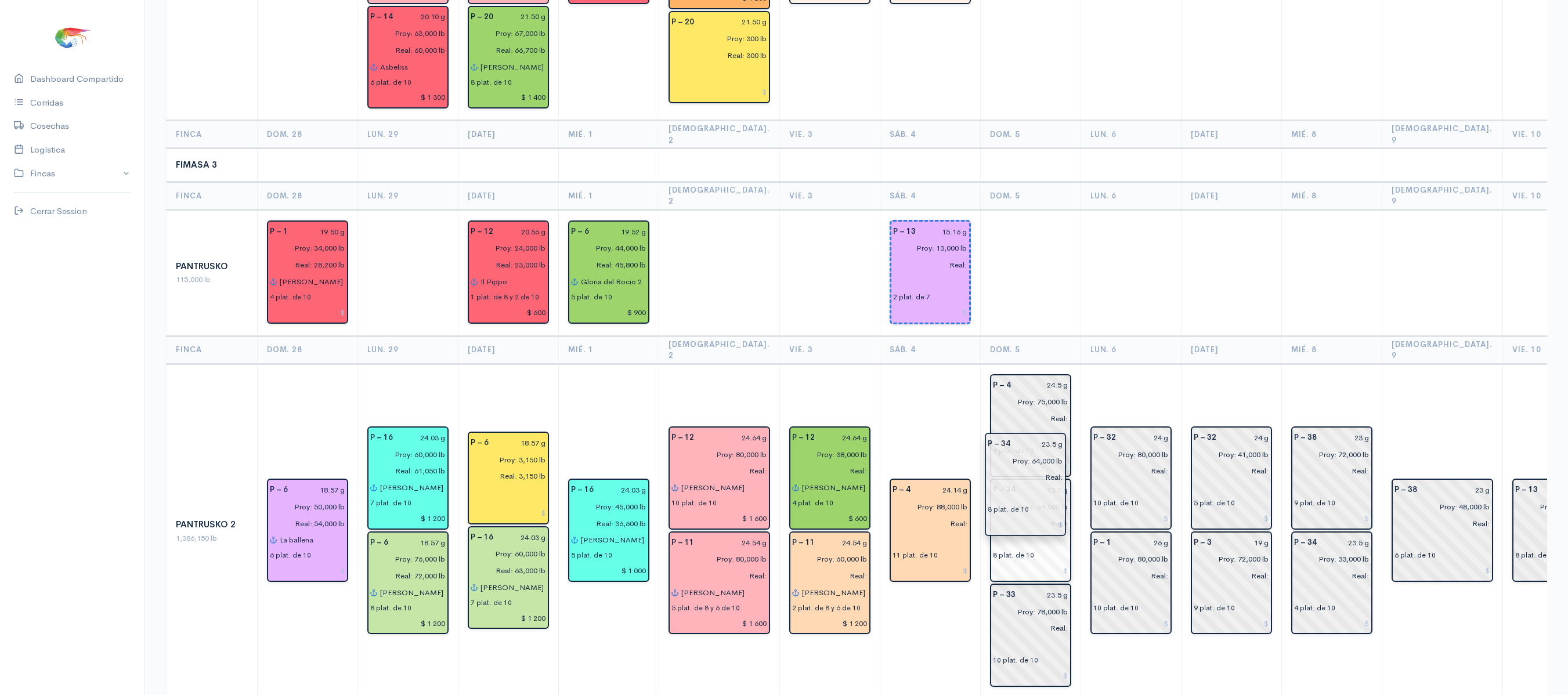
drag, startPoint x: 1409, startPoint y: 325, endPoint x: 1020, endPoint y: 464, distance: 413.1
click at [1156, 336] on th "Lun. 6" at bounding box center [1131, 350] width 100 height 28
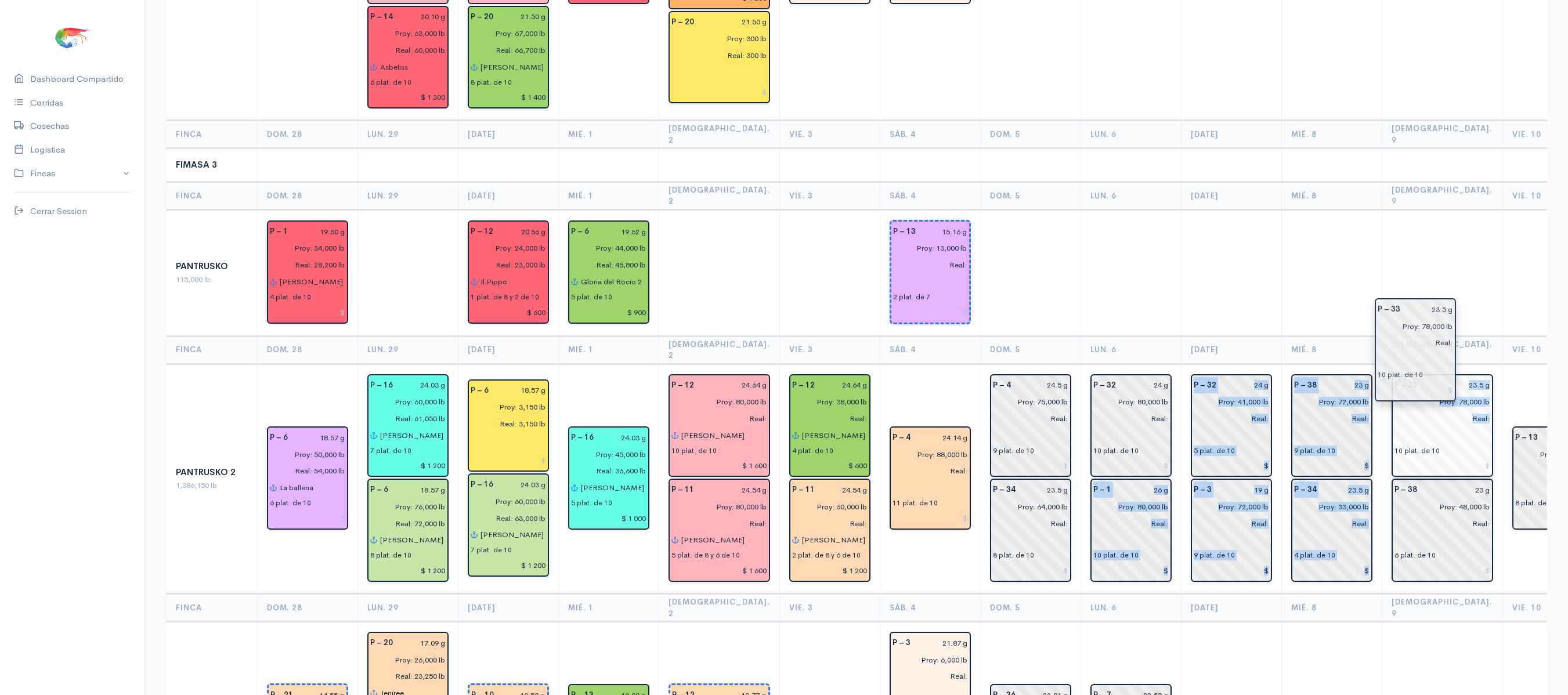
drag, startPoint x: 1002, startPoint y: 561, endPoint x: 1408, endPoint y: 362, distance: 452.1
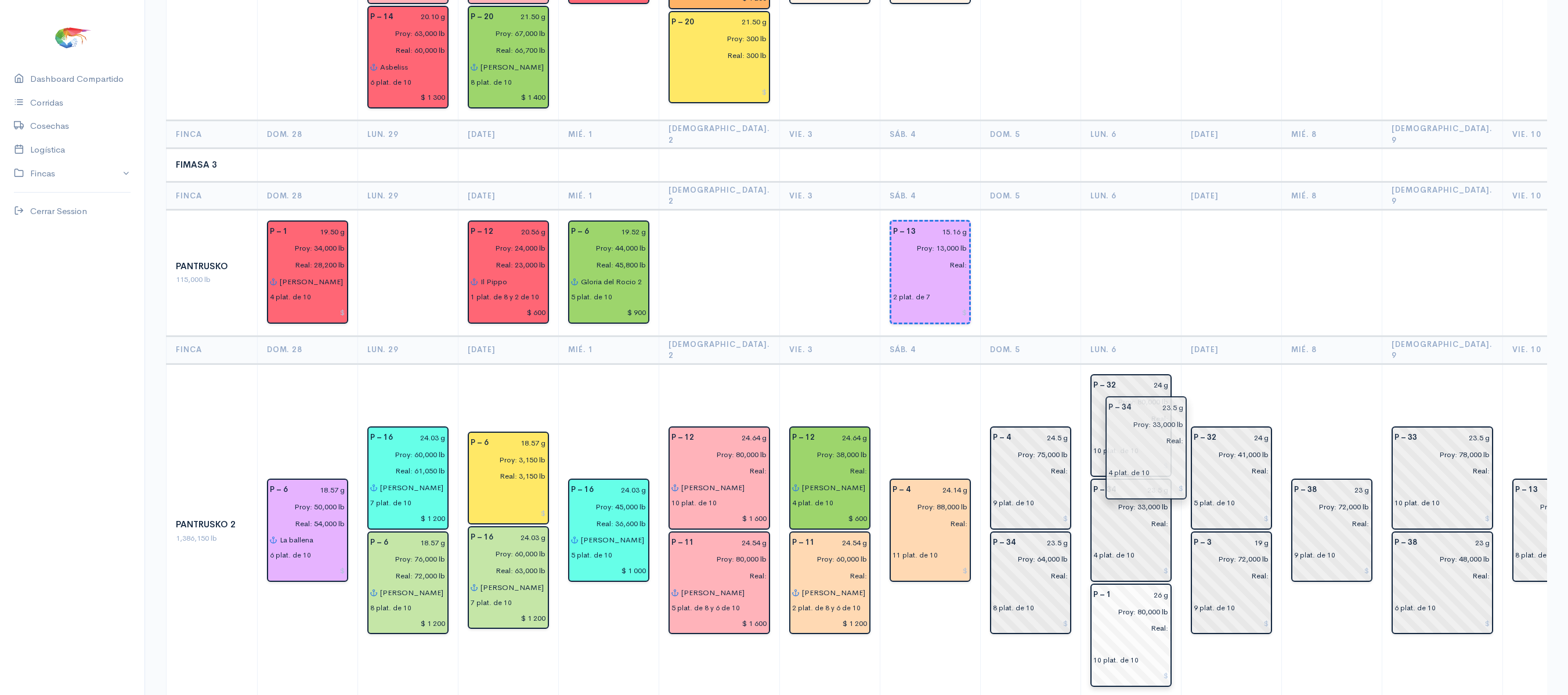
click at [1128, 515] on input "Real:" at bounding box center [1128, 523] width 82 height 17
click at [1240, 336] on th "[DATE]" at bounding box center [1231, 350] width 100 height 28
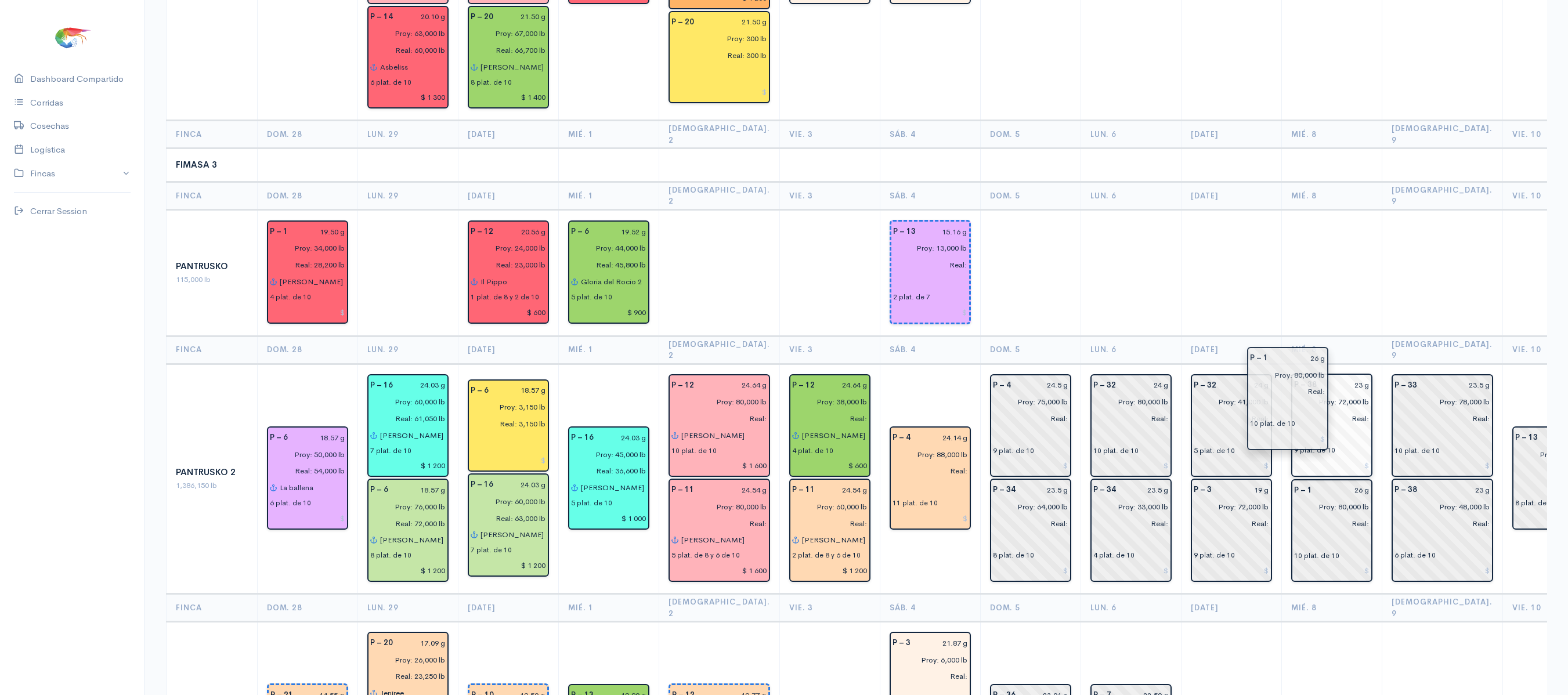
drag, startPoint x: 1133, startPoint y: 526, endPoint x: 1309, endPoint y: 374, distance: 232.6
click at [1281, 594] on th "Mié. 8" at bounding box center [1331, 608] width 100 height 28
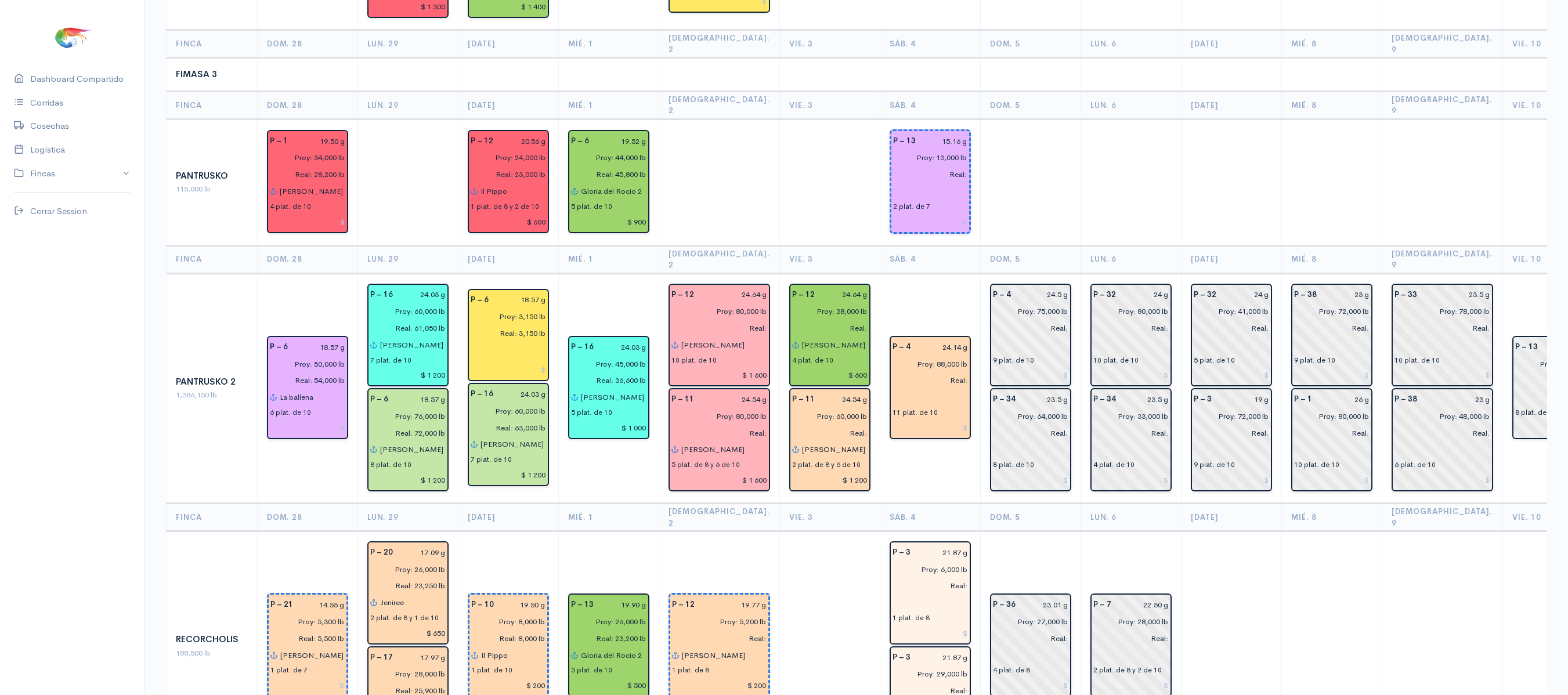
scroll to position [1290, 0]
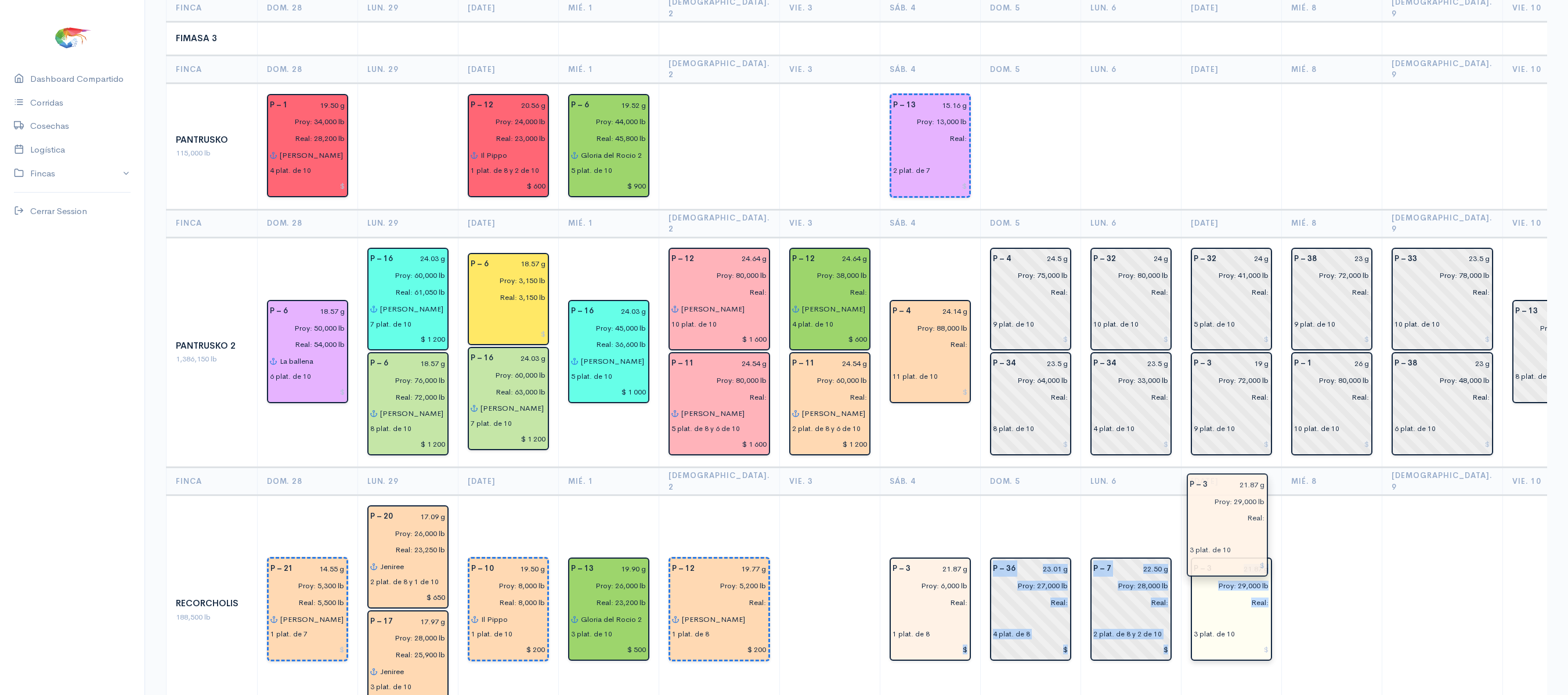
drag, startPoint x: 904, startPoint y: 570, endPoint x: 1224, endPoint y: 531, distance: 322.4
click at [1292, 496] on td at bounding box center [1331, 610] width 100 height 230
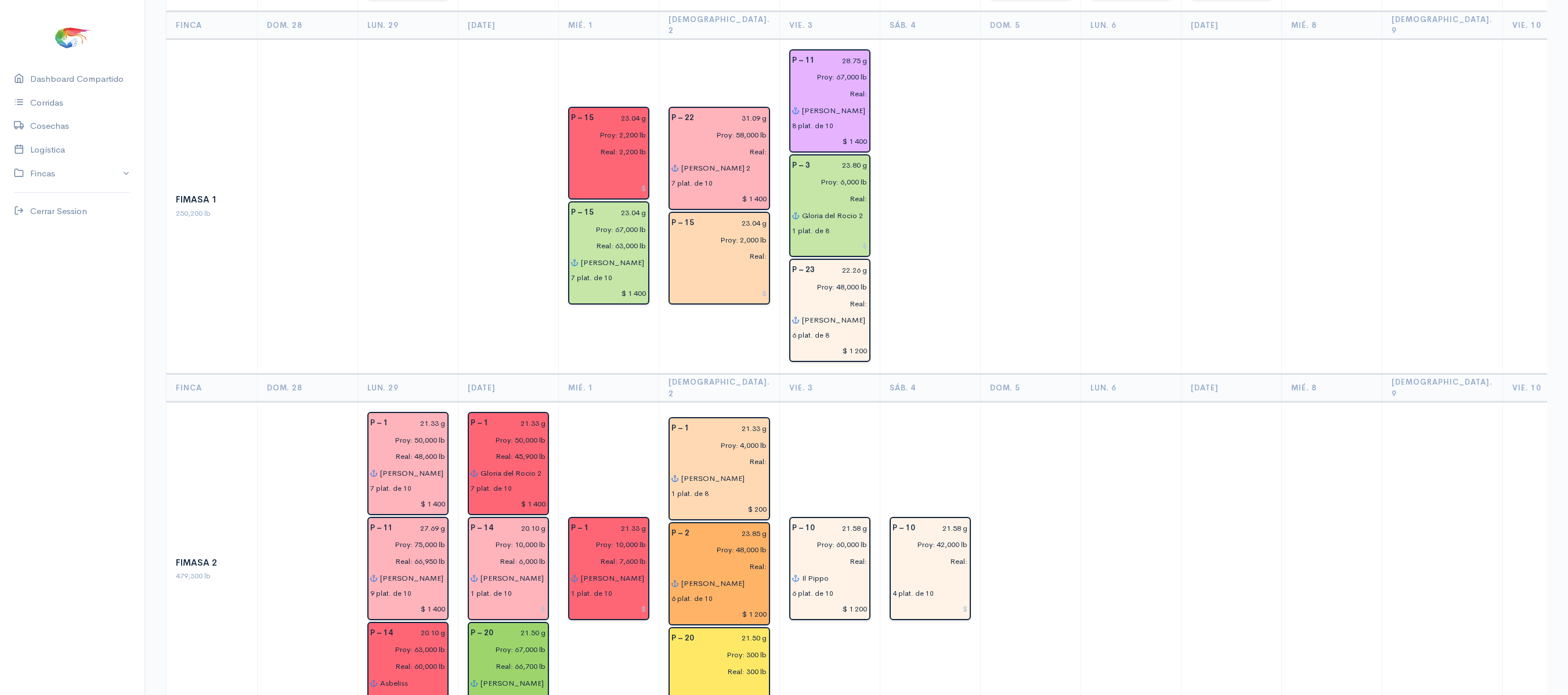
scroll to position [0, 0]
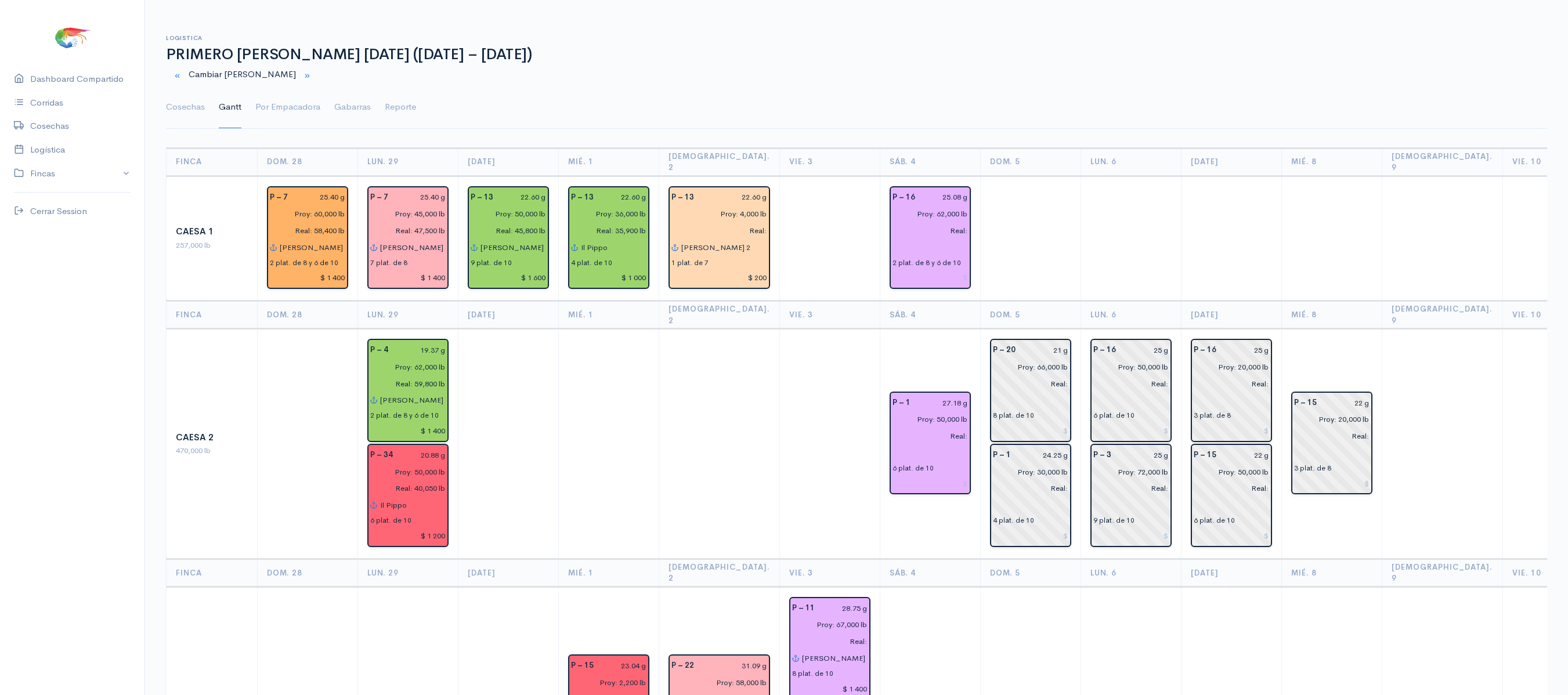
drag, startPoint x: 166, startPoint y: 107, endPoint x: 223, endPoint y: 135, distance: 63.5
click at [166, 107] on link "Cosechas" at bounding box center [186, 107] width 39 height 42
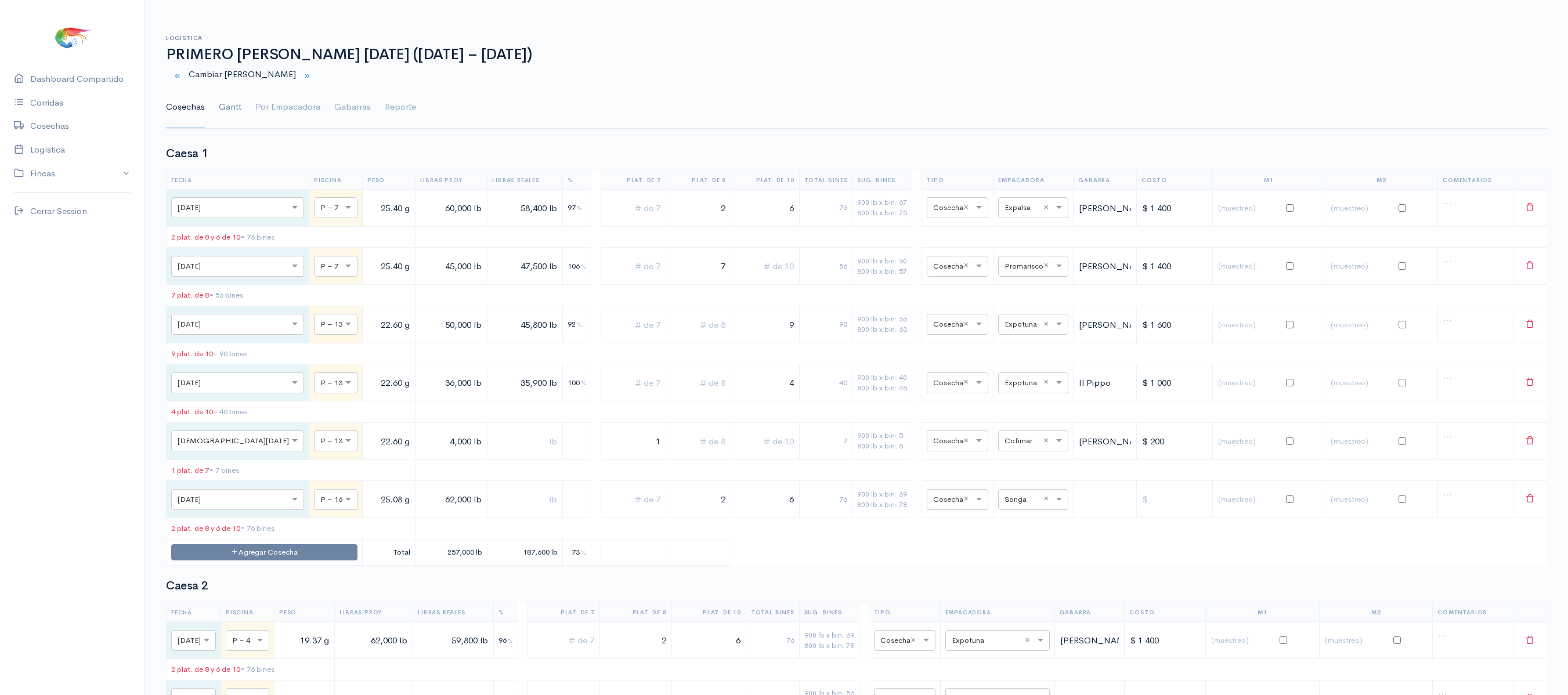
click at [221, 115] on link "Gantt" at bounding box center [230, 107] width 23 height 42
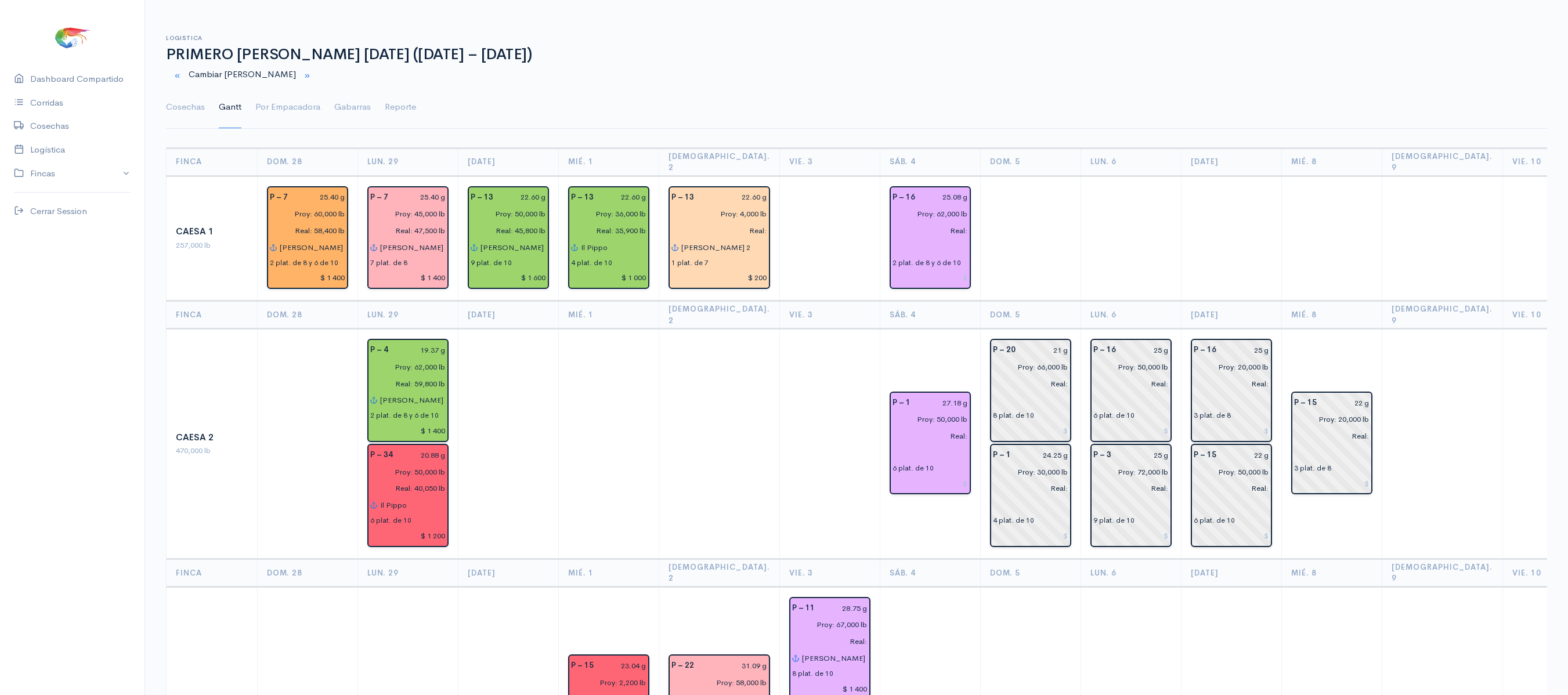
click at [205, 102] on ul "Cosechas Gantt Por Empacadora Gabarras Reporte" at bounding box center [857, 107] width 1382 height 42
click at [198, 110] on link "Cosechas" at bounding box center [186, 107] width 39 height 42
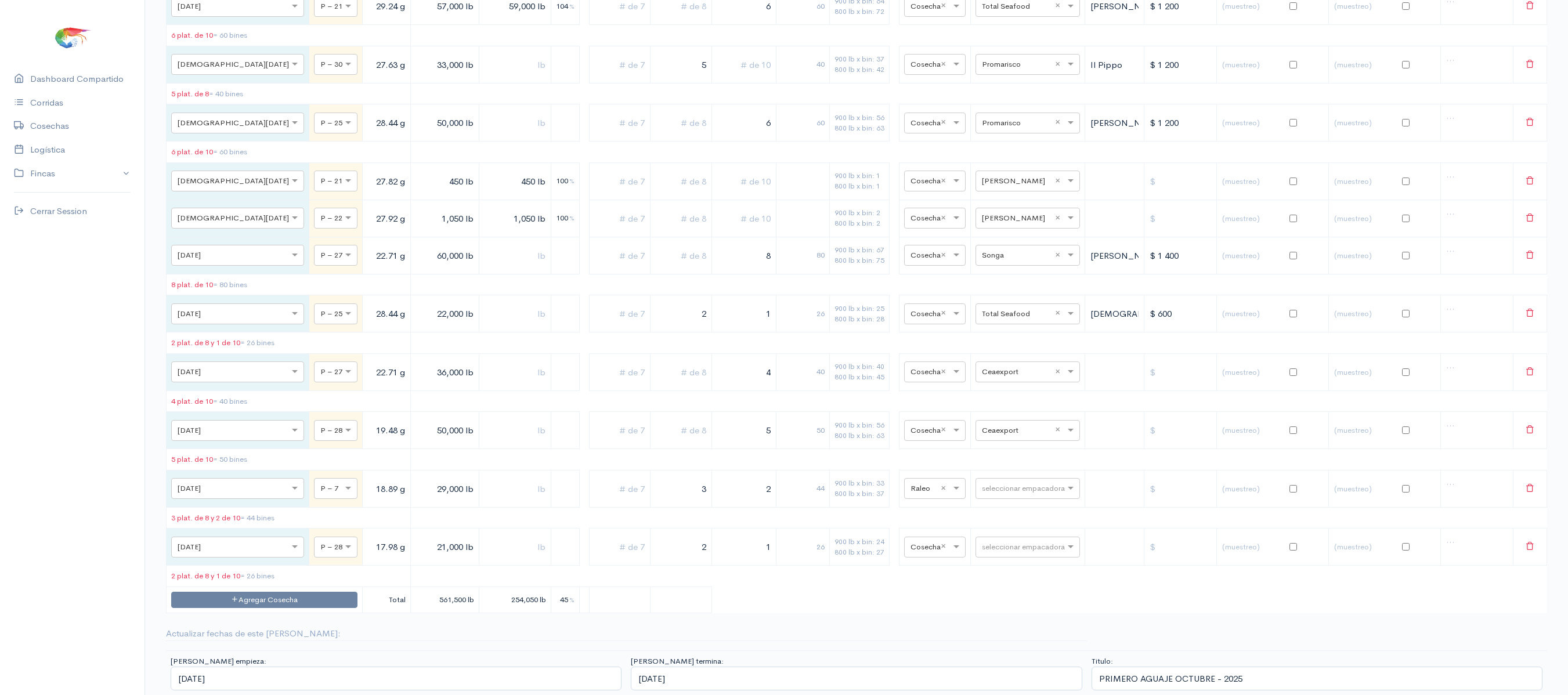
scroll to position [6416, 0]
click at [1018, 423] on input "text" at bounding box center [1017, 430] width 71 height 13
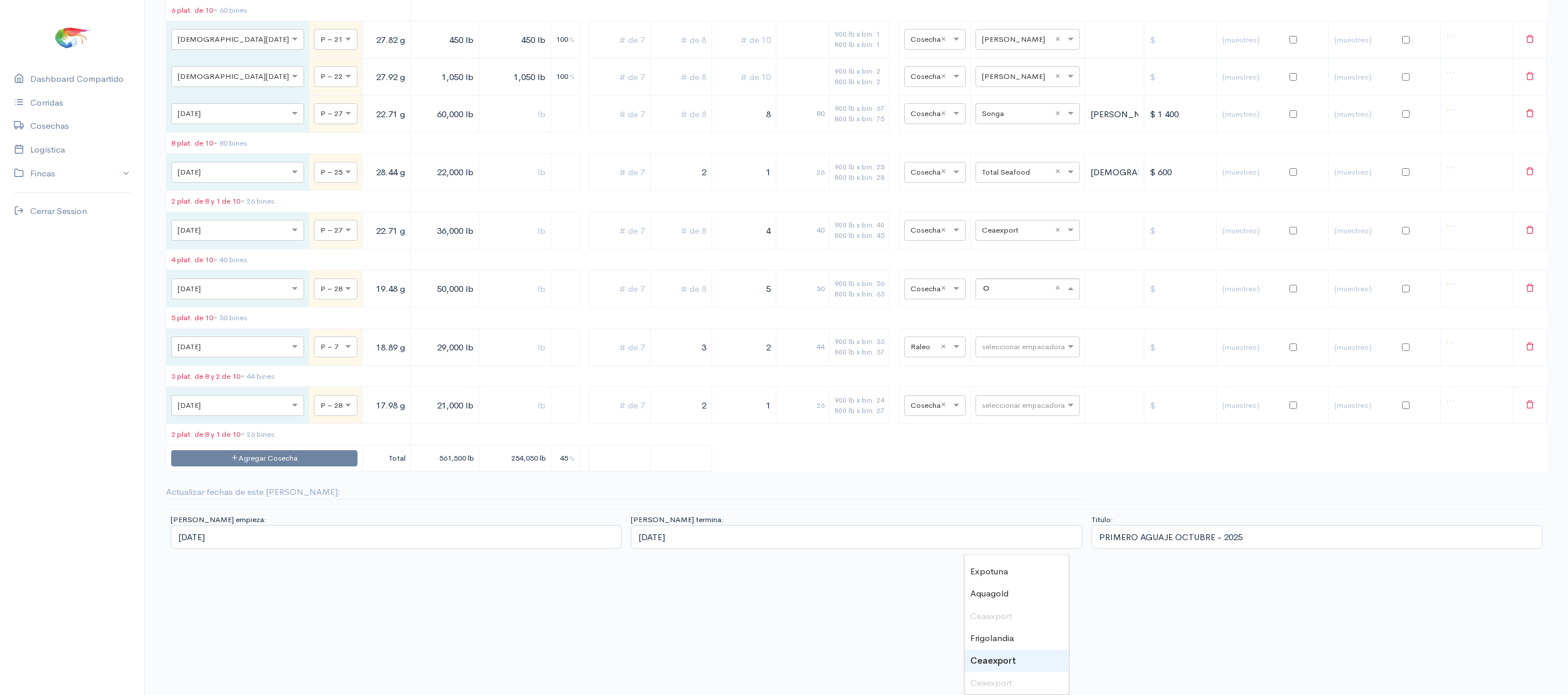
scroll to position [0, 0]
type input "OMA"
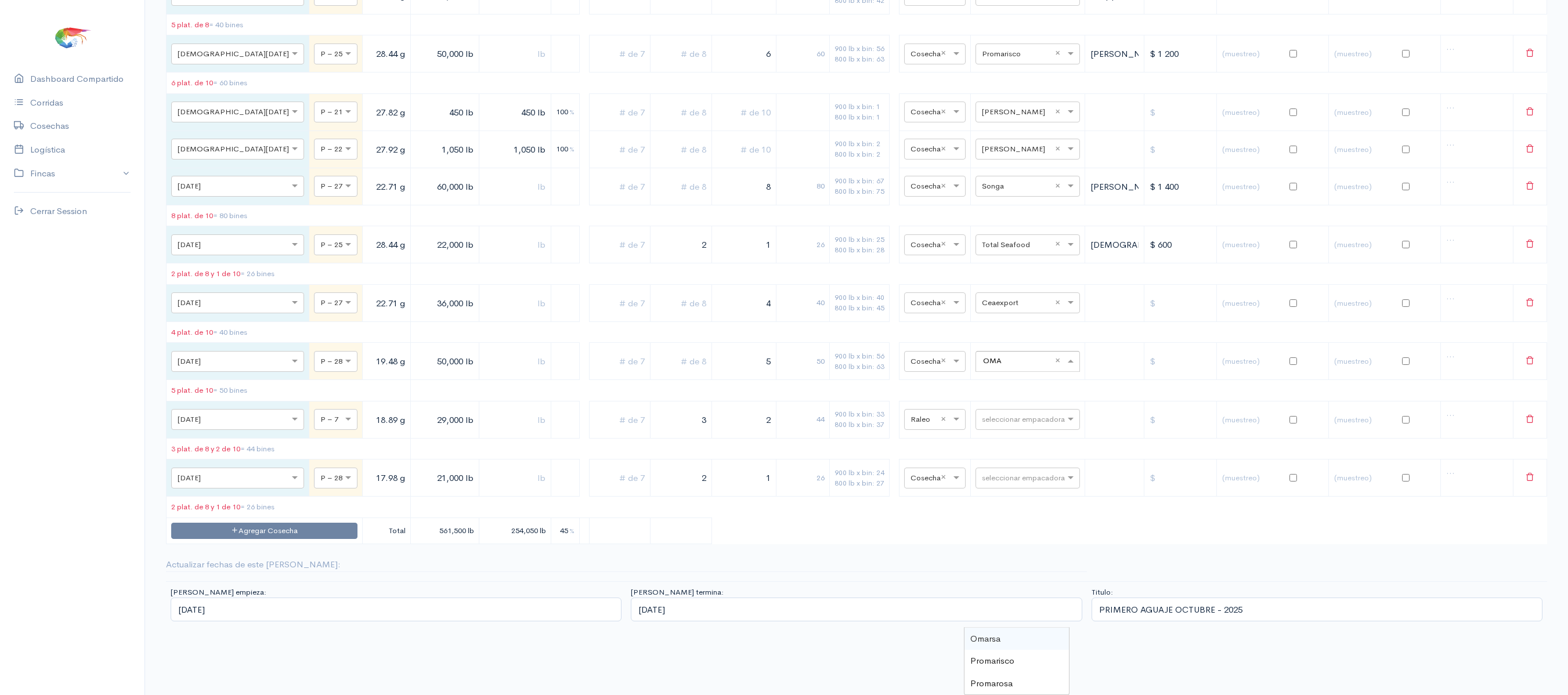
click at [1002, 628] on div "Omarsa" at bounding box center [1016, 639] width 105 height 23
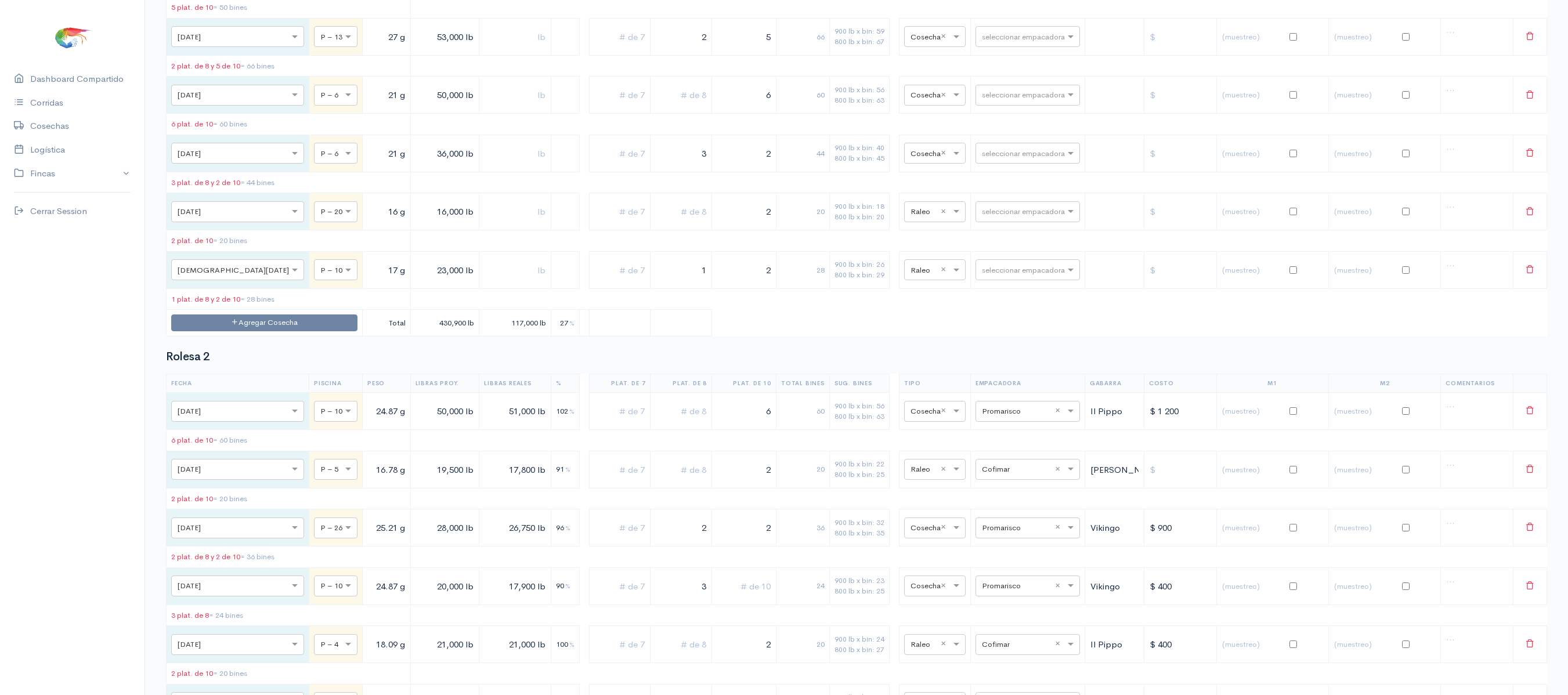
scroll to position [5361, 0]
type input "CEAE"
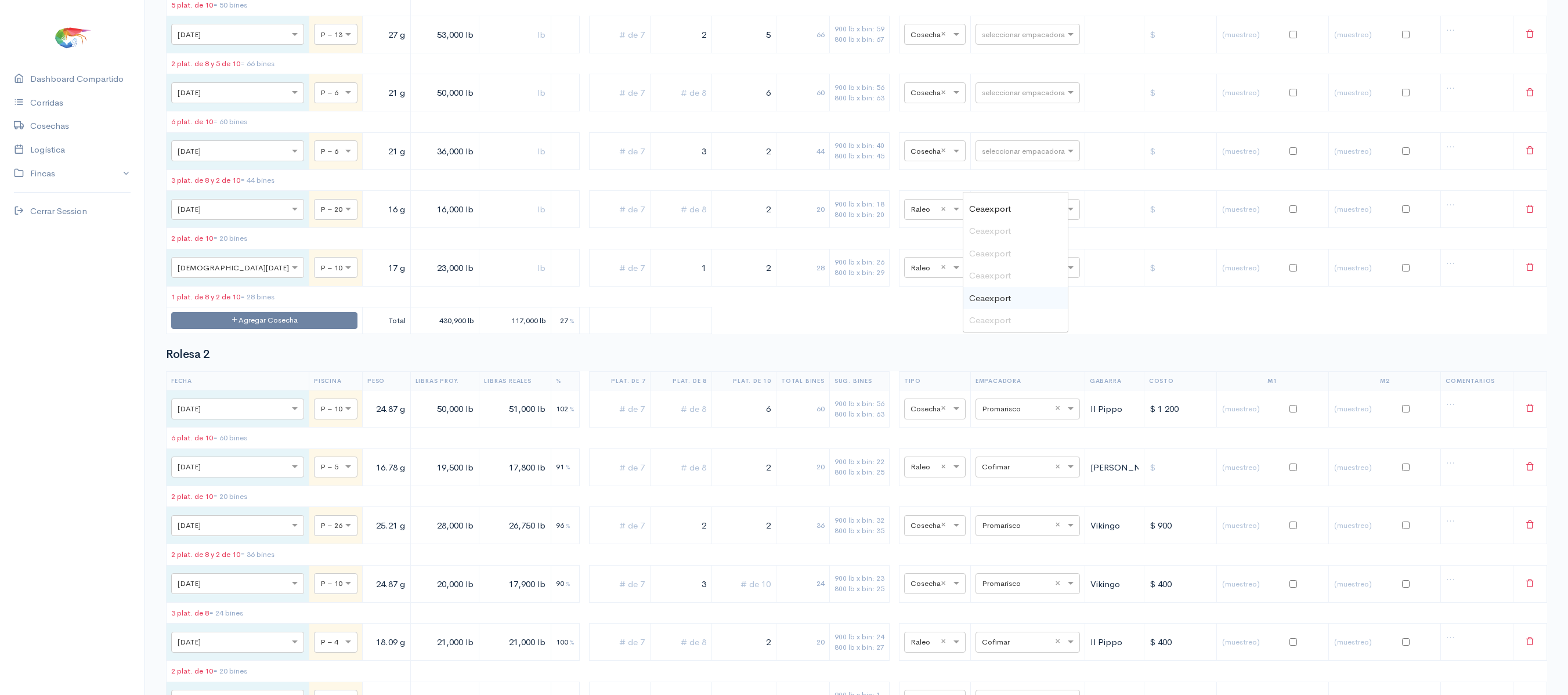
click at [1030, 299] on div "Ceaexport" at bounding box center [1016, 299] width 105 height 23
click at [1124, 268] on table "Fecha Piscina Peso Libras Proy. Libras Reales % Plat. de 7 Plat. de 8 Plat. de …" at bounding box center [857, 1] width 1382 height 666
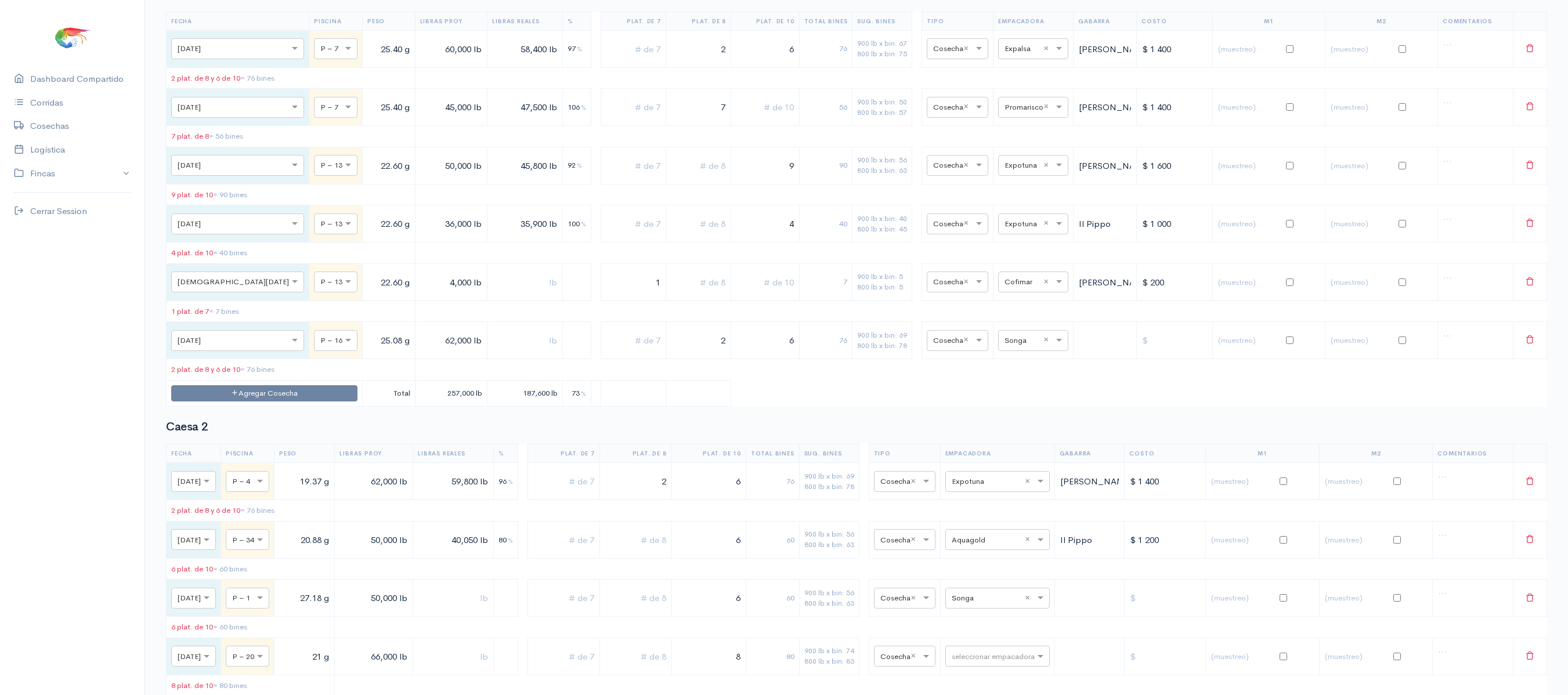
scroll to position [0, 0]
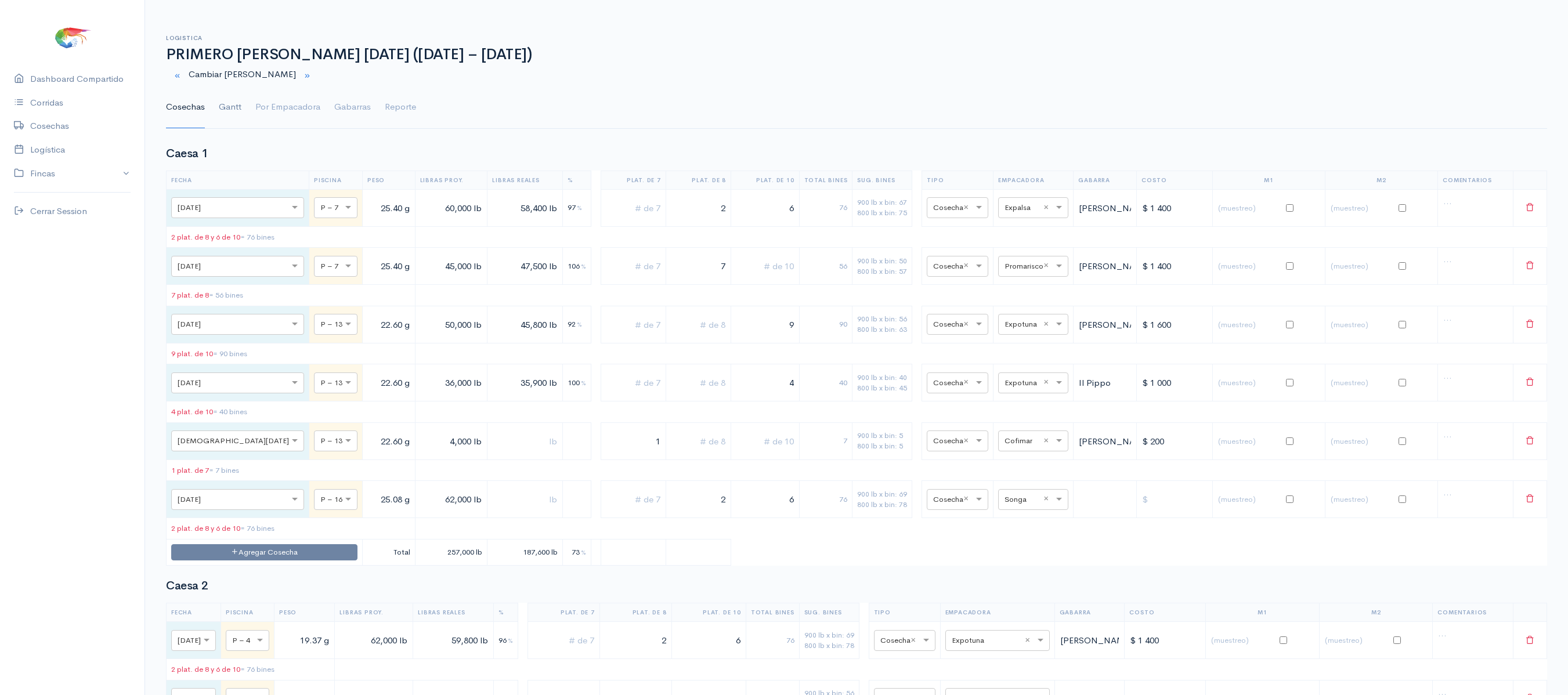
click at [230, 109] on link "Gantt" at bounding box center [230, 107] width 23 height 42
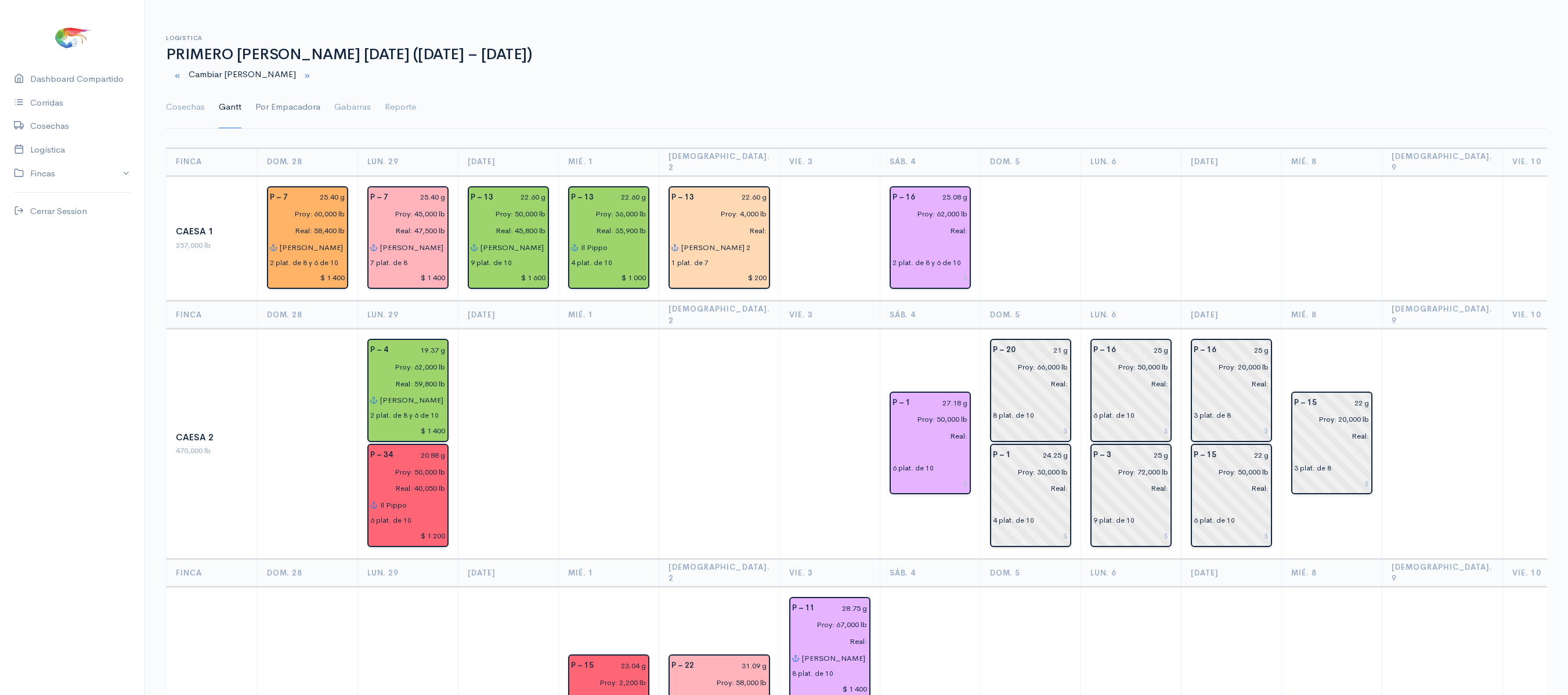
click at [295, 105] on link "Por Empacadora" at bounding box center [288, 107] width 65 height 42
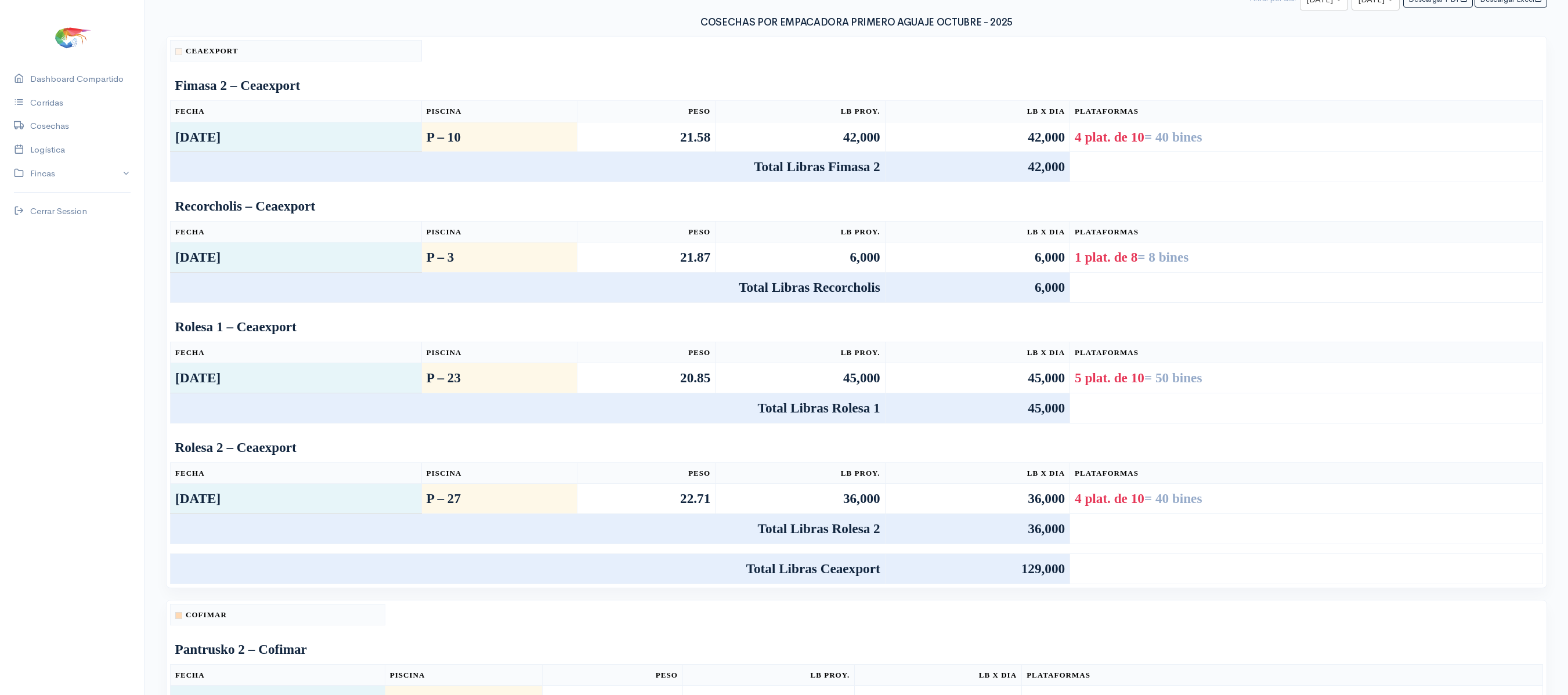
scroll to position [158, 0]
click at [668, 250] on td "21.87" at bounding box center [646, 258] width 138 height 30
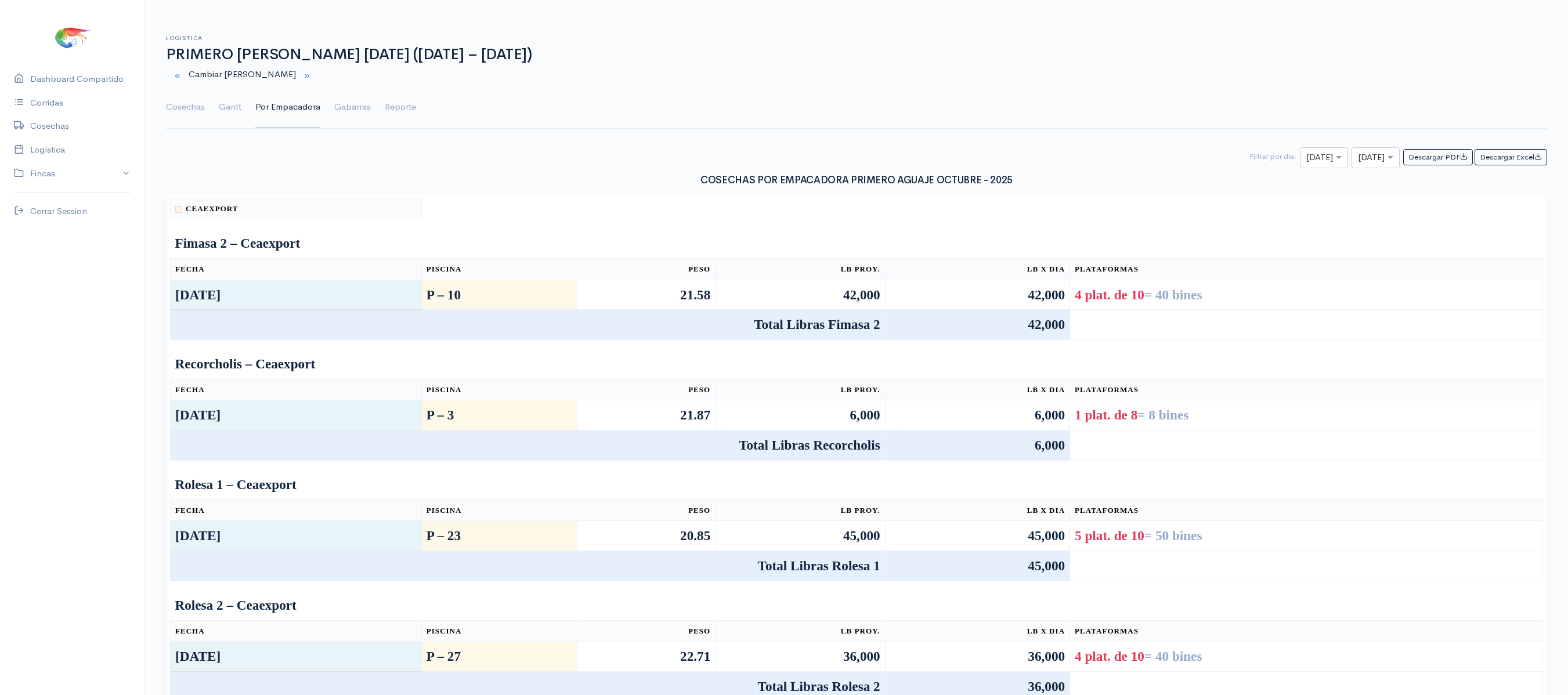
click at [242, 108] on ul "Cosechas Gantt Por Empacadora Gabarras Reporte" at bounding box center [857, 107] width 1382 height 42
click at [223, 105] on link "Gantt" at bounding box center [230, 107] width 23 height 42
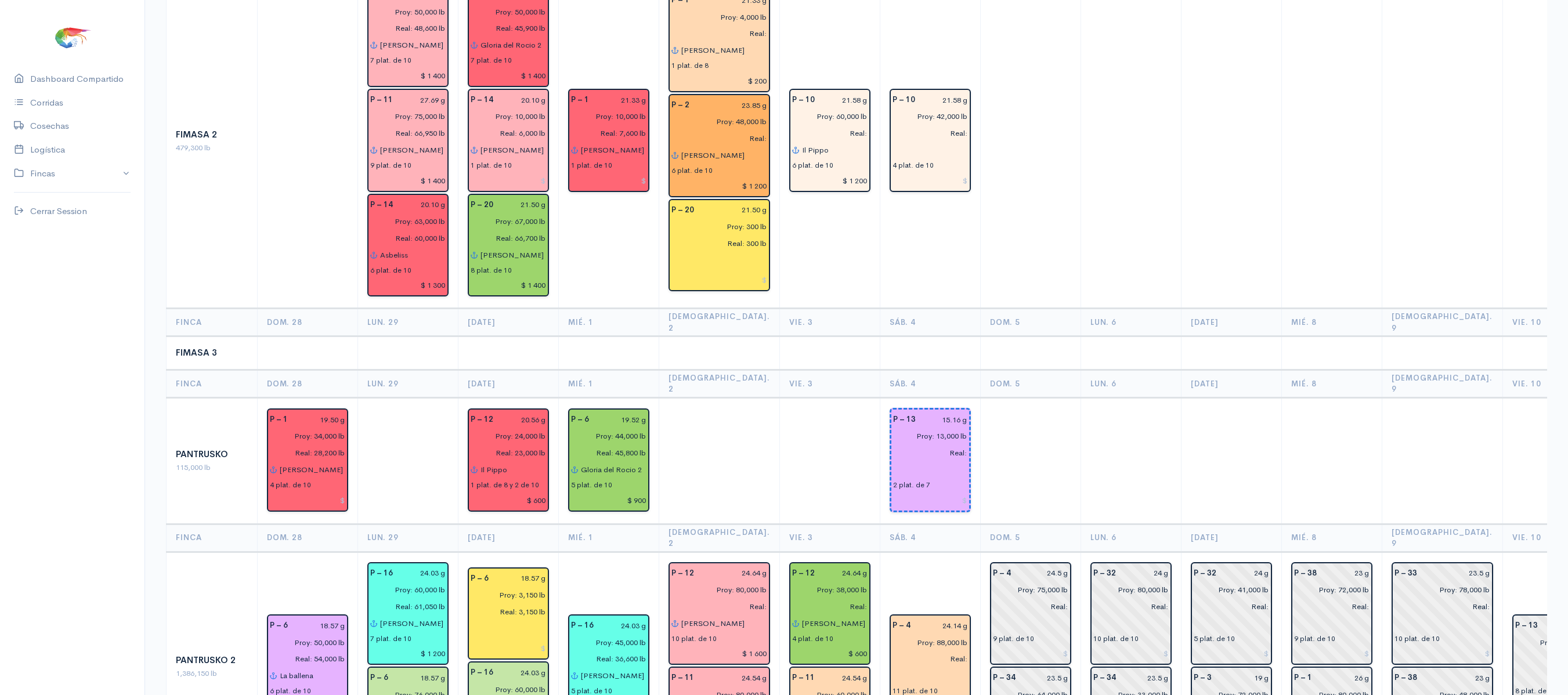
scroll to position [980, 0]
